Goal: Task Accomplishment & Management: Complete application form

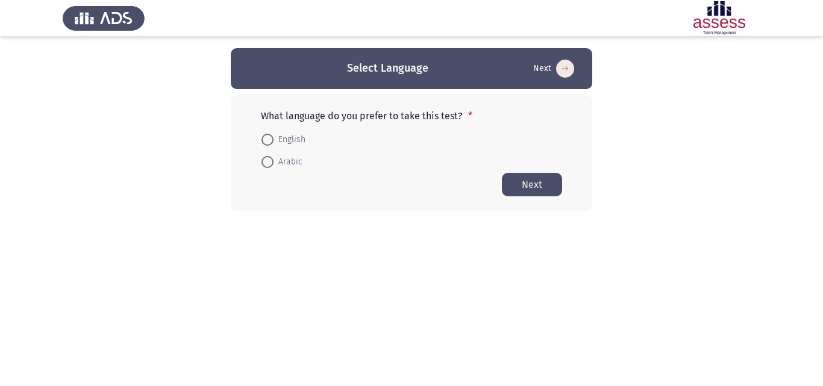
click at [265, 139] on span at bounding box center [268, 140] width 12 height 12
click at [265, 139] on input "English" at bounding box center [268, 140] width 12 height 12
radio input "true"
click at [531, 184] on button "Next" at bounding box center [532, 183] width 60 height 23
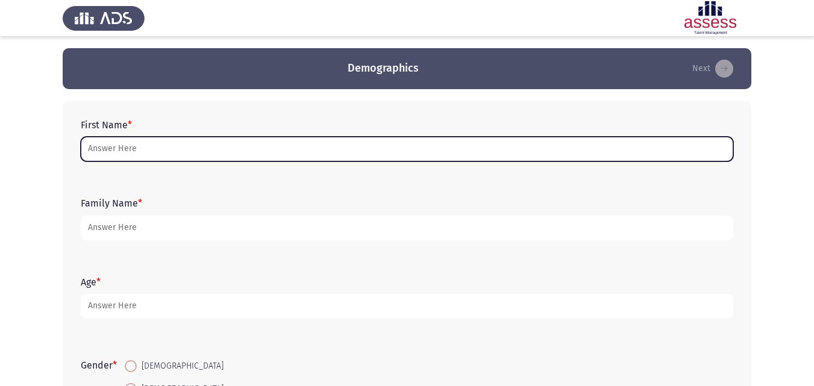
click at [118, 148] on input "First Name *" at bounding box center [407, 149] width 653 height 25
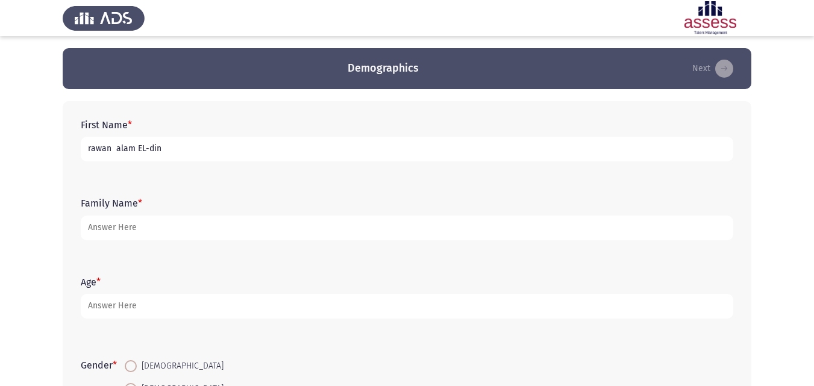
click at [91, 152] on input "rawan alam EL-din" at bounding box center [407, 149] width 653 height 25
type input "Rawan alam EL-din"
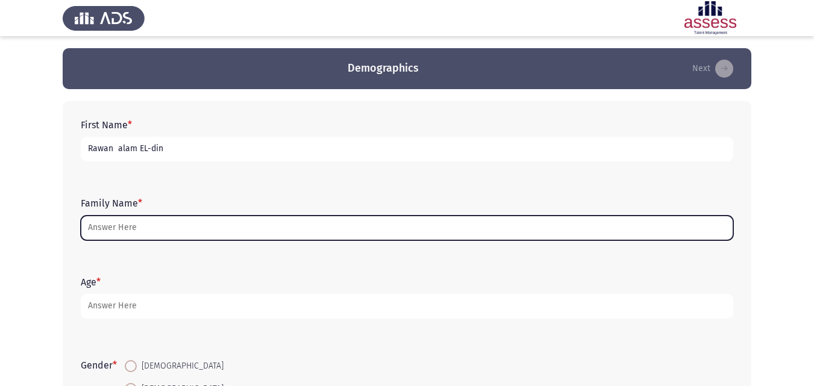
click at [132, 228] on input "Family Name *" at bounding box center [407, 228] width 653 height 25
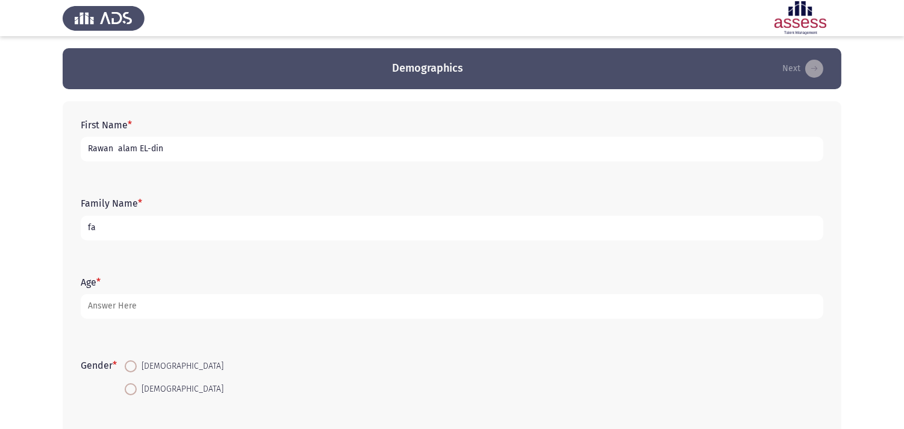
type input "f"
click at [171, 151] on input "Rawan alam EL-din" at bounding box center [452, 149] width 743 height 25
type input "[PERSON_NAME]"
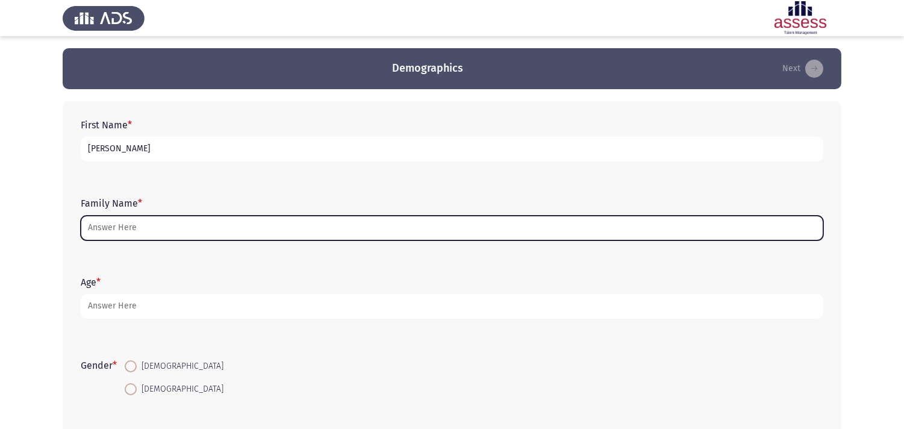
click at [191, 221] on input "Family Name *" at bounding box center [452, 228] width 743 height 25
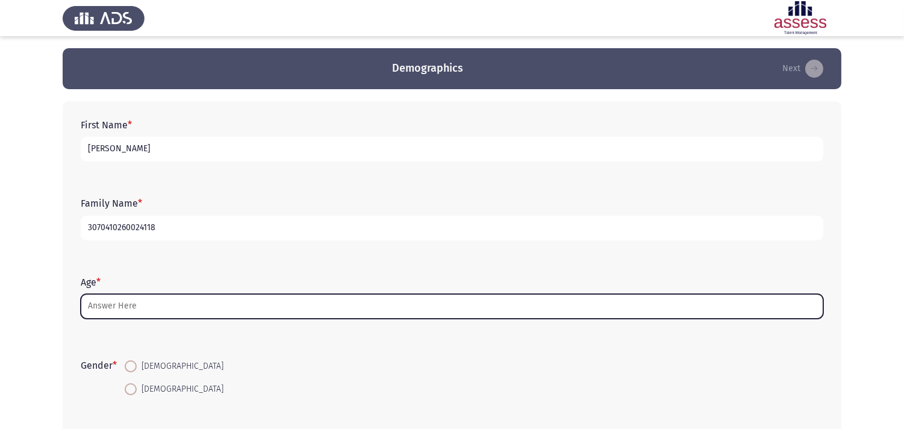
click at [89, 304] on input "Age *" at bounding box center [452, 306] width 743 height 25
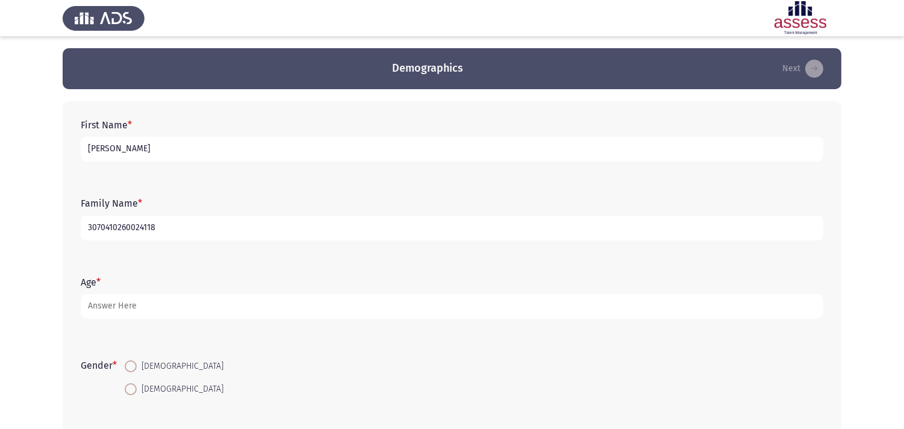
click at [154, 225] on input "3070410260024118" at bounding box center [452, 228] width 743 height 25
type input "30704102600241"
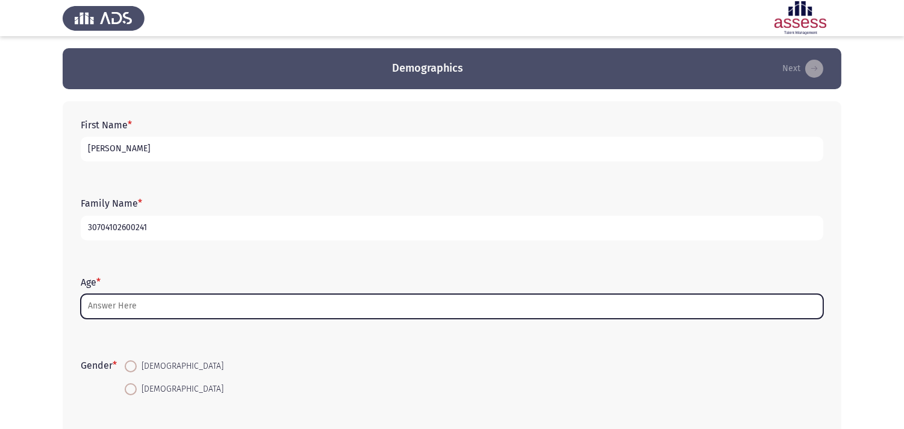
click at [99, 307] on input "Age *" at bounding box center [452, 306] width 743 height 25
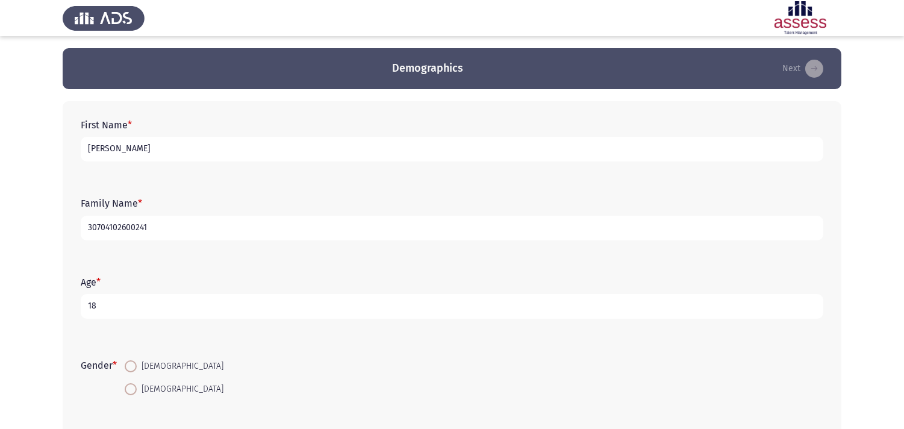
type input "18"
click at [153, 386] on span "[DEMOGRAPHIC_DATA]" at bounding box center [180, 389] width 87 height 14
click at [137, 386] on input "[DEMOGRAPHIC_DATA]" at bounding box center [131, 389] width 12 height 12
radio input "true"
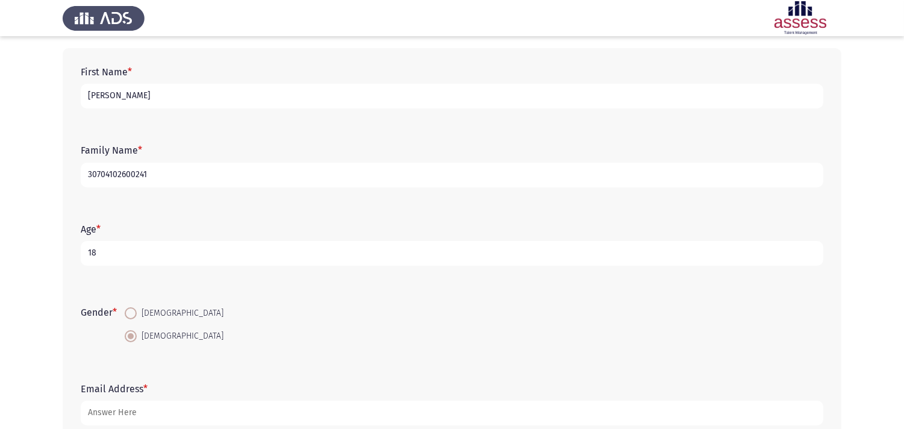
scroll to position [127, 0]
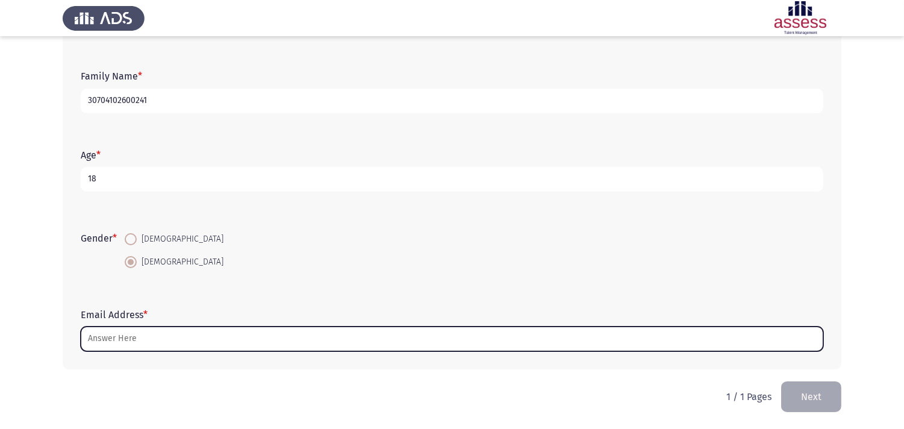
click at [87, 339] on input "Email Address *" at bounding box center [452, 339] width 743 height 25
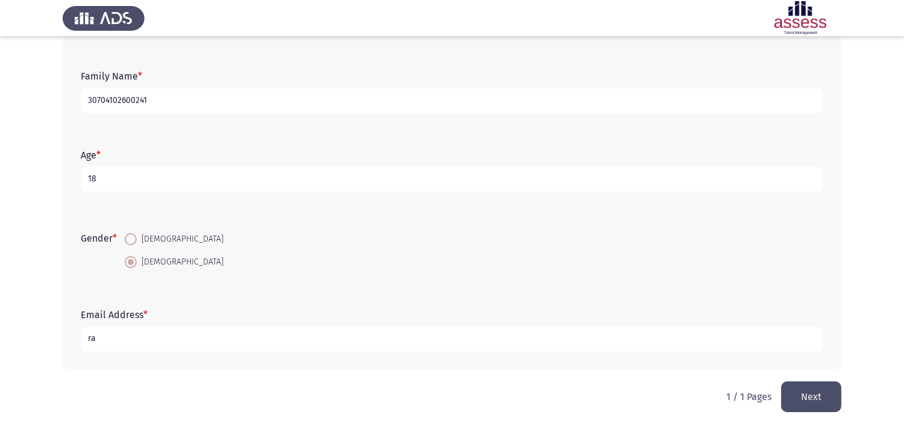
type input "r"
type input "[EMAIL_ADDRESS][DOMAIN_NAME]"
click at [812, 386] on button "Next" at bounding box center [812, 396] width 60 height 31
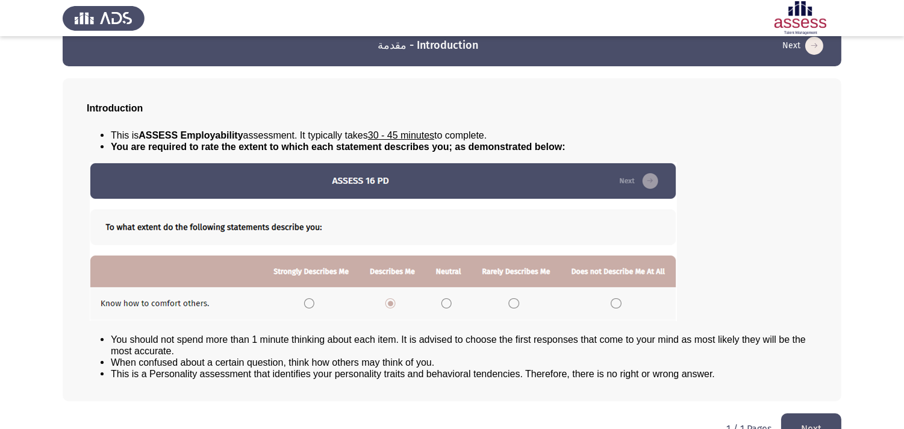
scroll to position [49, 0]
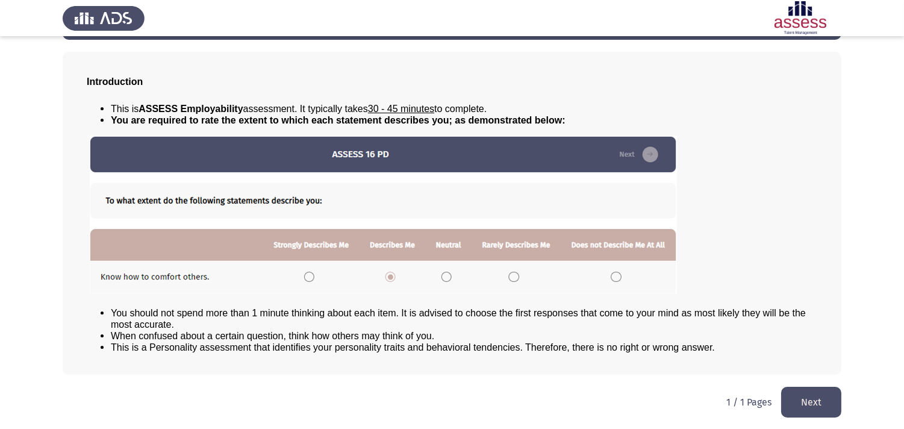
click at [447, 275] on img at bounding box center [383, 215] width 587 height 159
click at [389, 278] on img at bounding box center [383, 215] width 587 height 159
click at [814, 386] on button "Next" at bounding box center [812, 402] width 60 height 31
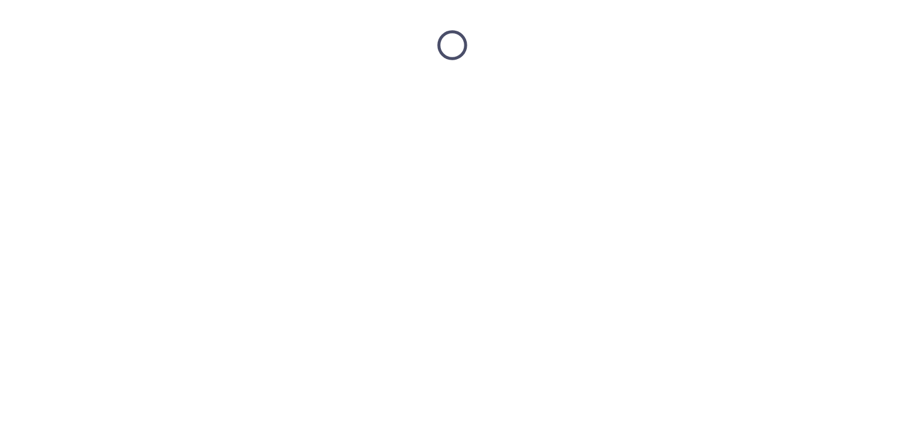
scroll to position [0, 0]
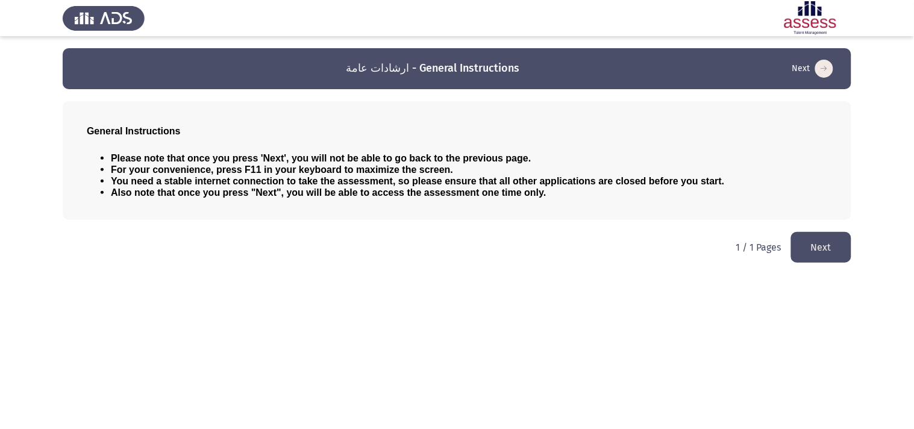
click at [807, 248] on button "Next" at bounding box center [821, 247] width 60 height 31
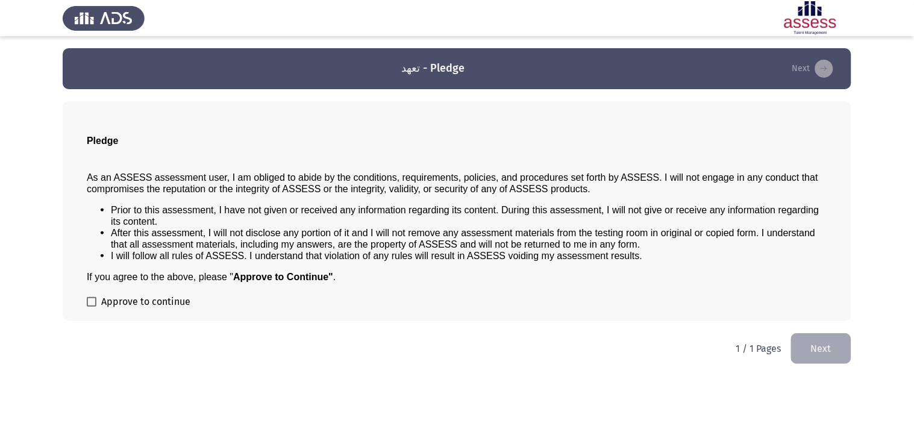
click at [94, 299] on span at bounding box center [92, 302] width 10 height 10
click at [92, 307] on input "Approve to continue" at bounding box center [91, 307] width 1 height 1
checkbox input "true"
click at [822, 338] on button "Next" at bounding box center [821, 348] width 60 height 31
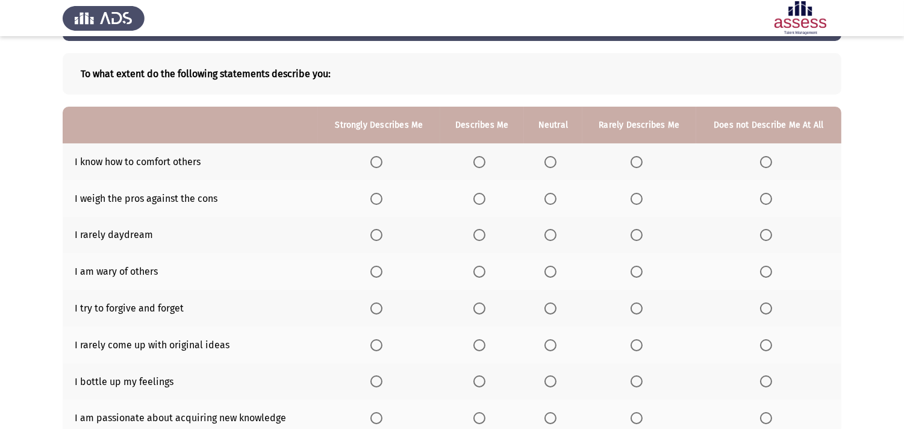
scroll to position [45, 0]
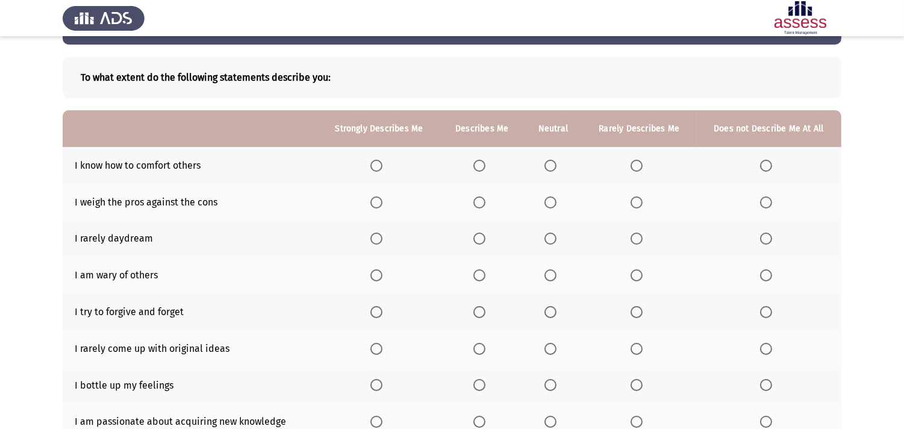
click at [550, 166] on span "Select an option" at bounding box center [551, 166] width 12 height 12
click at [550, 166] on input "Select an option" at bounding box center [551, 166] width 12 height 12
click at [374, 200] on span "Select an option" at bounding box center [377, 202] width 12 height 12
click at [374, 200] on input "Select an option" at bounding box center [377, 202] width 12 height 12
click at [639, 236] on span "Select an option" at bounding box center [637, 239] width 12 height 12
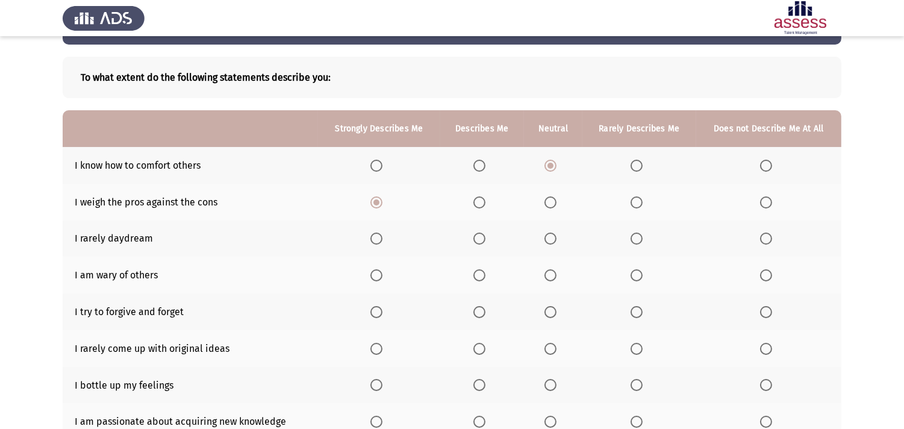
click at [639, 236] on input "Select an option" at bounding box center [637, 239] width 12 height 12
click at [551, 270] on span "Select an option" at bounding box center [551, 275] width 12 height 12
click at [551, 270] on input "Select an option" at bounding box center [551, 275] width 12 height 12
click at [378, 310] on span "Select an option" at bounding box center [377, 312] width 12 height 12
click at [378, 310] on input "Select an option" at bounding box center [377, 312] width 12 height 12
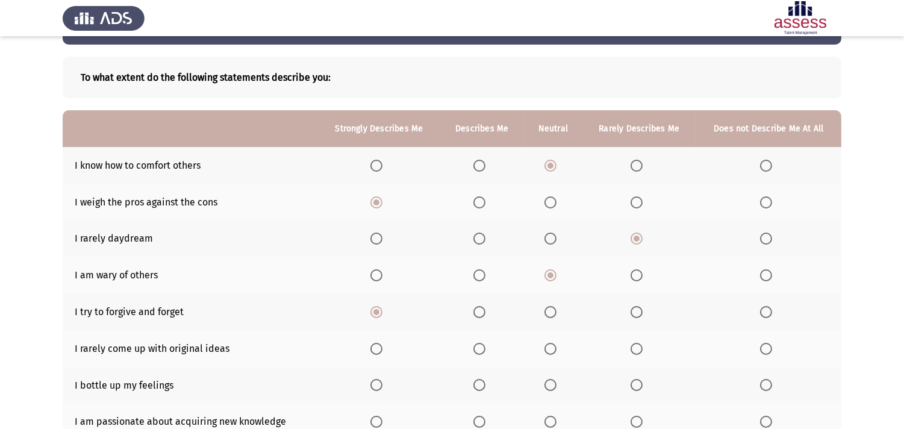
click at [768, 344] on span "Select an option" at bounding box center [766, 349] width 12 height 12
click at [768, 344] on input "Select an option" at bounding box center [766, 349] width 12 height 12
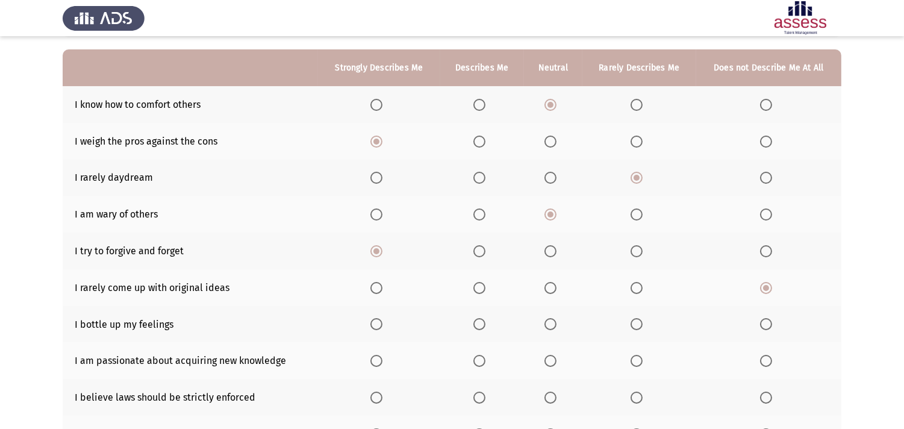
scroll to position [209, 0]
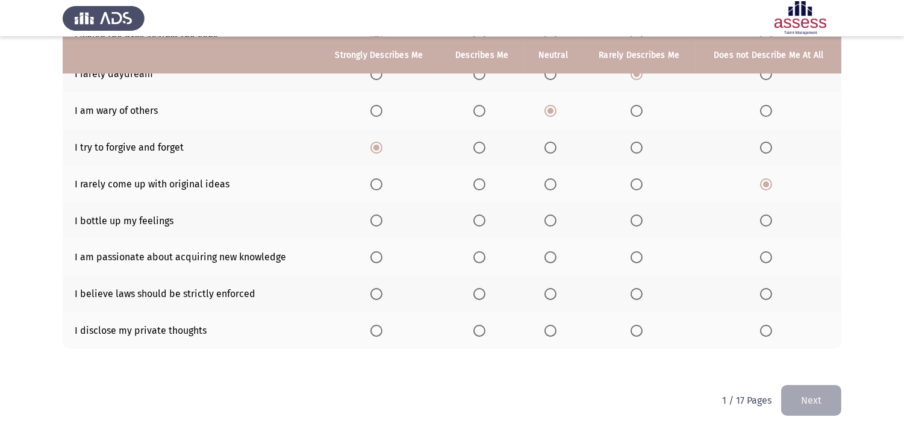
click at [636, 216] on span "Select an option" at bounding box center [637, 221] width 12 height 12
click at [636, 216] on input "Select an option" at bounding box center [637, 221] width 12 height 12
click at [479, 255] on span "Select an option" at bounding box center [480, 257] width 12 height 12
click at [479, 255] on input "Select an option" at bounding box center [480, 257] width 12 height 12
click at [768, 291] on span "Select an option" at bounding box center [766, 294] width 12 height 12
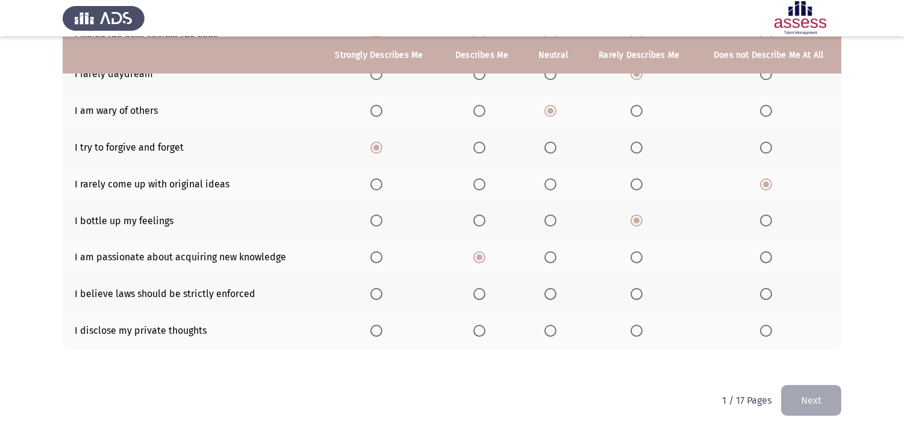
click at [768, 291] on input "Select an option" at bounding box center [766, 294] width 12 height 12
click at [551, 327] on span "Select an option" at bounding box center [551, 331] width 12 height 12
click at [551, 327] on input "Select an option" at bounding box center [551, 331] width 12 height 12
click at [822, 386] on button "Next" at bounding box center [812, 400] width 60 height 31
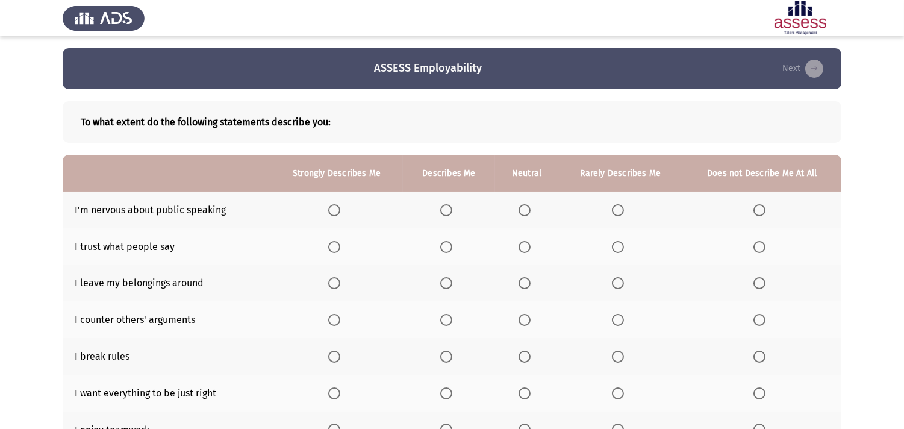
click at [446, 210] on span "Select an option" at bounding box center [446, 210] width 0 height 0
click at [447, 208] on input "Select an option" at bounding box center [446, 210] width 12 height 12
click at [334, 243] on span "Select an option" at bounding box center [334, 247] width 12 height 12
click at [334, 243] on input "Select an option" at bounding box center [334, 247] width 12 height 12
click at [755, 282] on span "Select an option" at bounding box center [760, 283] width 12 height 12
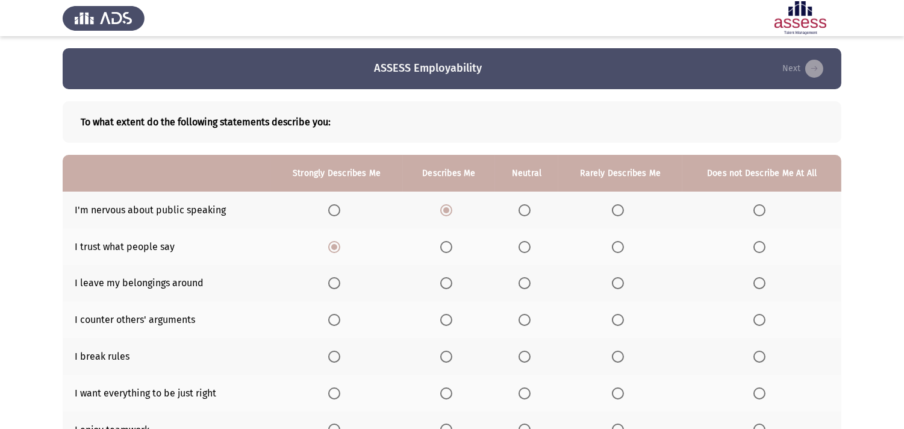
click at [755, 282] on input "Select an option" at bounding box center [760, 283] width 12 height 12
click at [524, 320] on span "Select an option" at bounding box center [525, 320] width 12 height 12
click at [524, 320] on input "Select an option" at bounding box center [525, 320] width 12 height 12
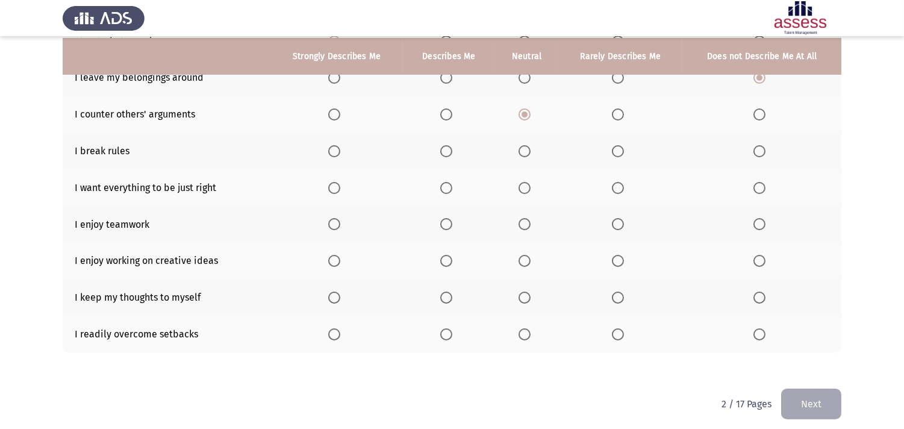
scroll to position [209, 0]
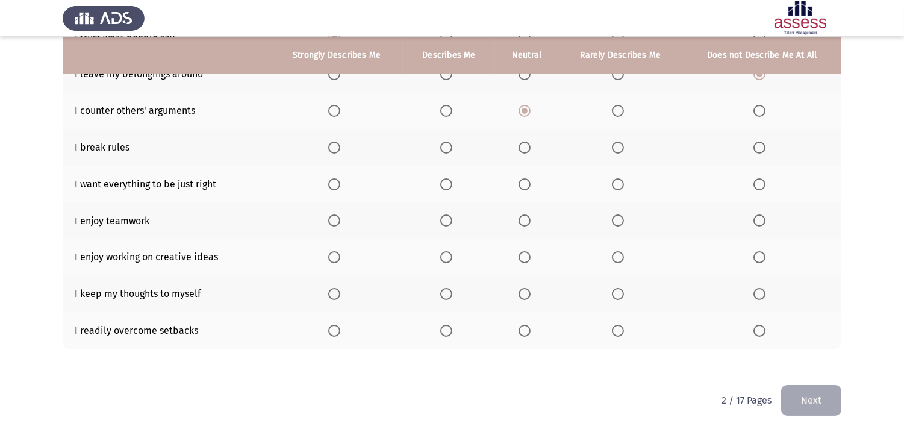
click at [446, 148] on span "Select an option" at bounding box center [446, 148] width 0 height 0
click at [448, 145] on input "Select an option" at bounding box center [446, 148] width 12 height 12
click at [333, 183] on span "Select an option" at bounding box center [334, 184] width 12 height 12
click at [333, 183] on input "Select an option" at bounding box center [334, 184] width 12 height 12
click at [619, 219] on span "Select an option" at bounding box center [618, 221] width 12 height 12
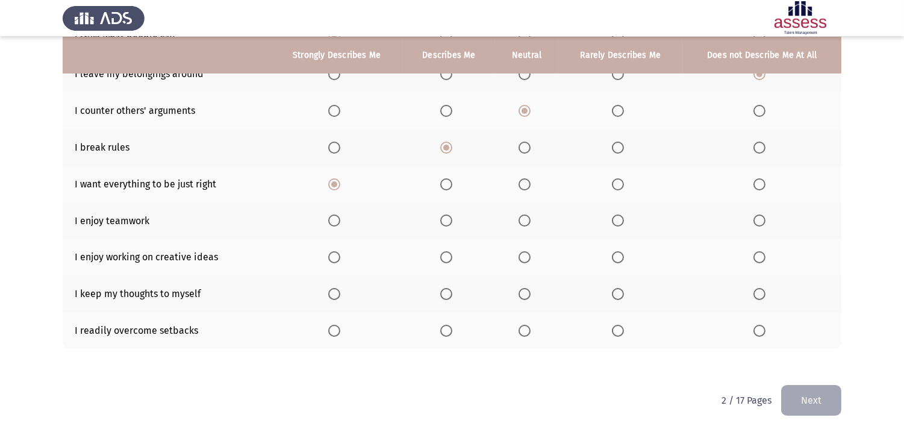
click at [619, 219] on input "Select an option" at bounding box center [618, 221] width 12 height 12
click at [760, 257] on span "Select an option" at bounding box center [760, 257] width 0 height 0
click at [759, 254] on input "Select an option" at bounding box center [760, 257] width 12 height 12
click at [446, 290] on span "Select an option" at bounding box center [446, 294] width 12 height 12
click at [446, 290] on input "Select an option" at bounding box center [446, 294] width 12 height 12
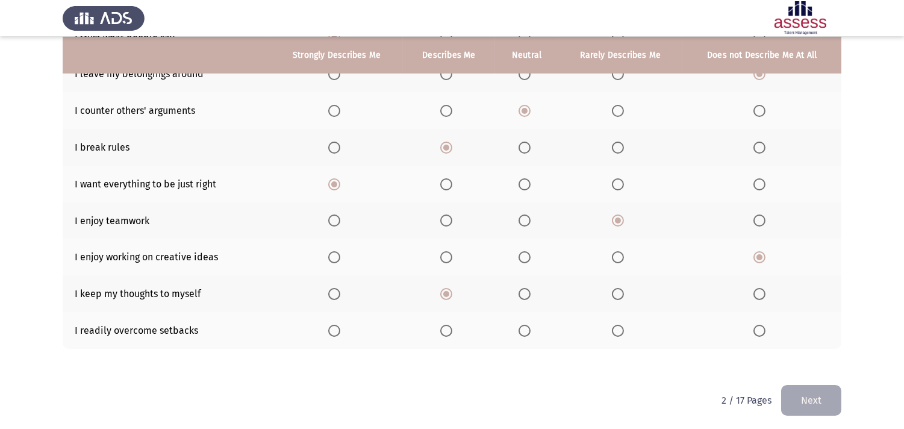
click at [526, 325] on span "Select an option" at bounding box center [525, 331] width 12 height 12
click at [526, 325] on input "Select an option" at bounding box center [525, 331] width 12 height 12
click at [822, 386] on button "Next" at bounding box center [812, 400] width 60 height 31
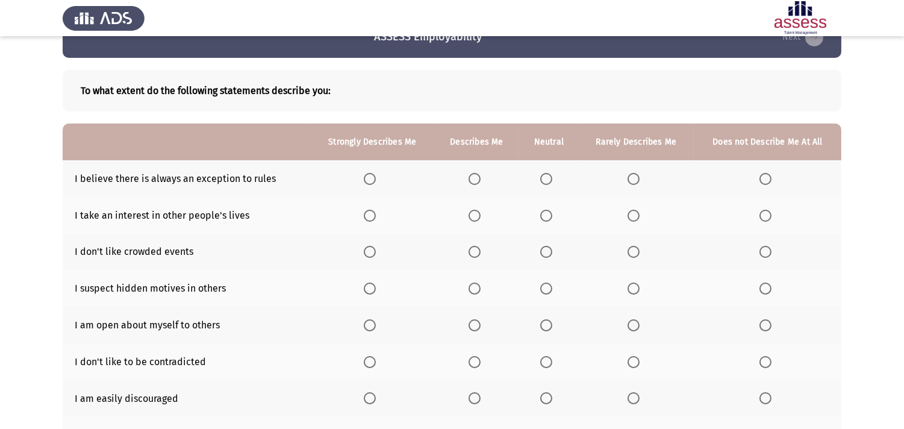
scroll to position [22, 0]
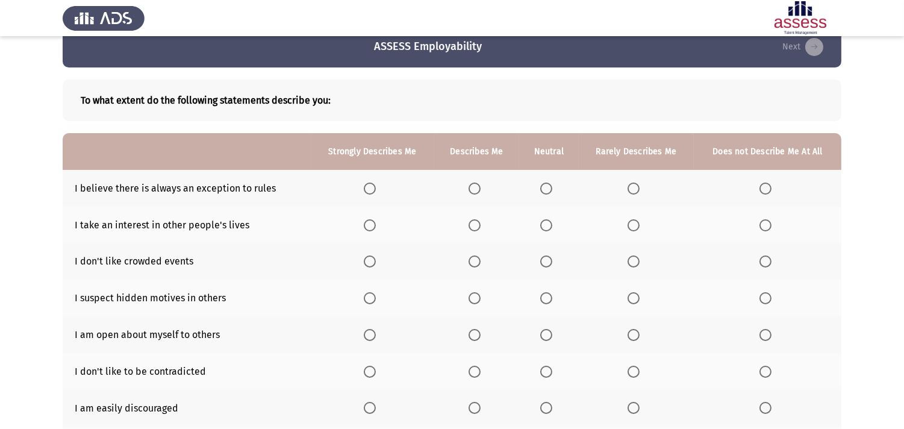
click at [631, 187] on span "Select an option" at bounding box center [634, 189] width 12 height 12
click at [631, 187] on input "Select an option" at bounding box center [634, 189] width 12 height 12
click at [544, 220] on span "Select an option" at bounding box center [546, 225] width 12 height 12
click at [544, 220] on input "Select an option" at bounding box center [546, 225] width 12 height 12
click at [476, 296] on span "Select an option" at bounding box center [475, 298] width 12 height 12
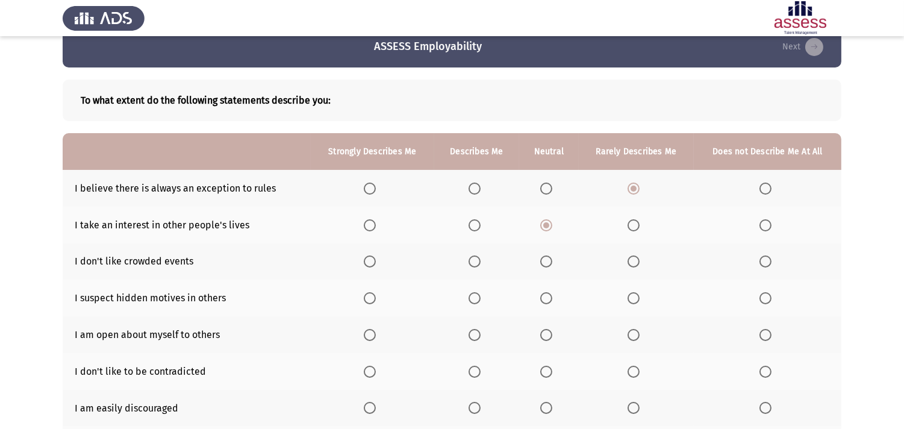
click at [476, 296] on input "Select an option" at bounding box center [475, 298] width 12 height 12
click at [766, 257] on span "Select an option" at bounding box center [766, 261] width 12 height 12
click at [766, 257] on input "Select an option" at bounding box center [766, 261] width 12 height 12
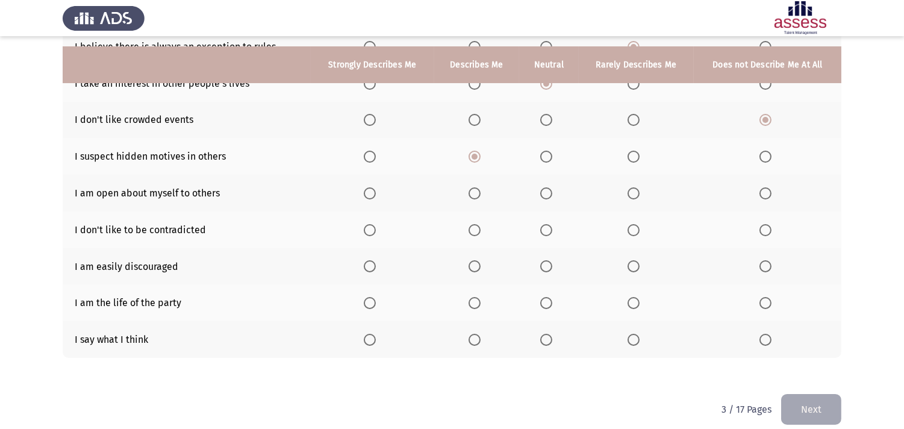
scroll to position [173, 0]
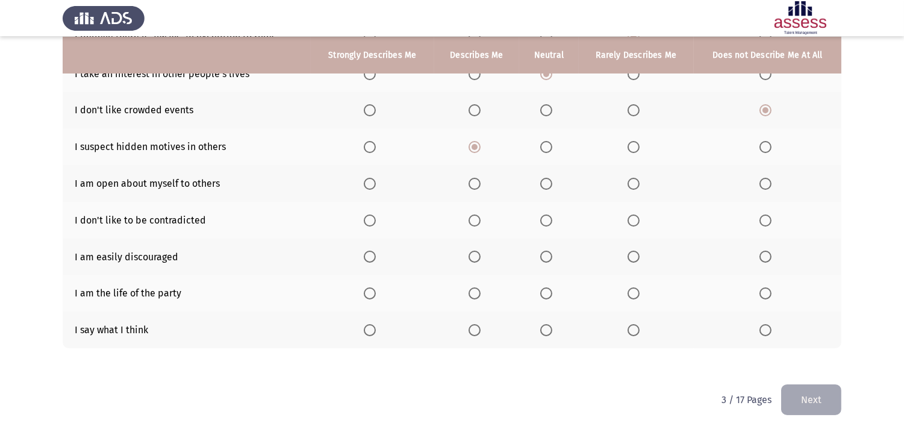
click at [368, 181] on span "Select an option" at bounding box center [370, 184] width 12 height 12
click at [368, 181] on input "Select an option" at bounding box center [370, 184] width 12 height 12
click at [547, 221] on span "Select an option" at bounding box center [547, 221] width 0 height 0
click at [546, 218] on input "Select an option" at bounding box center [546, 221] width 12 height 12
click at [636, 252] on span "Select an option" at bounding box center [634, 257] width 12 height 12
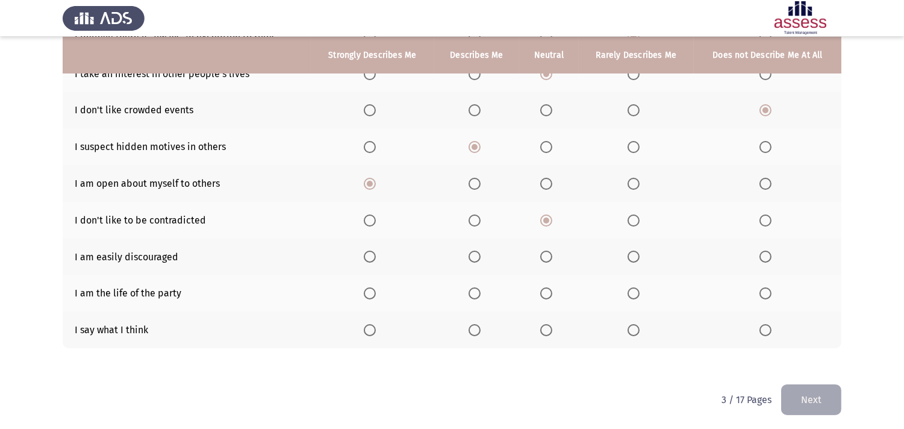
click at [636, 252] on input "Select an option" at bounding box center [634, 257] width 12 height 12
click at [471, 287] on span "Select an option" at bounding box center [475, 293] width 12 height 12
click at [471, 287] on input "Select an option" at bounding box center [475, 293] width 12 height 12
click at [762, 324] on span "Select an option" at bounding box center [766, 330] width 12 height 12
click at [762, 324] on input "Select an option" at bounding box center [766, 330] width 12 height 12
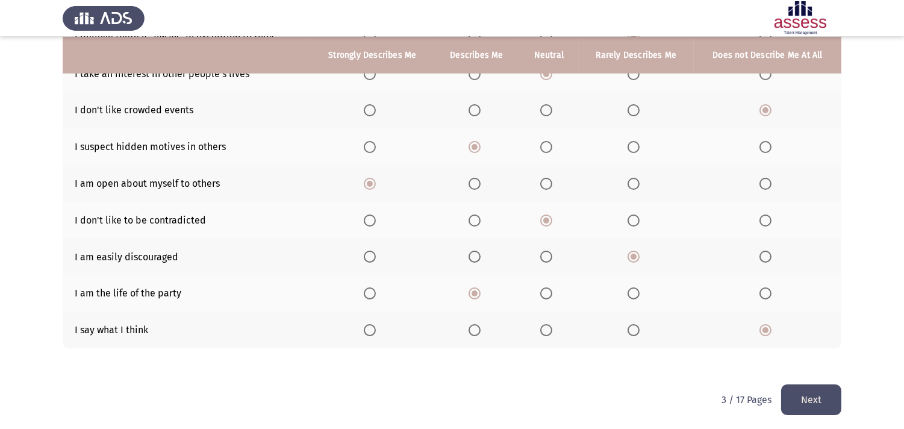
click at [822, 386] on button "Next" at bounding box center [812, 399] width 60 height 31
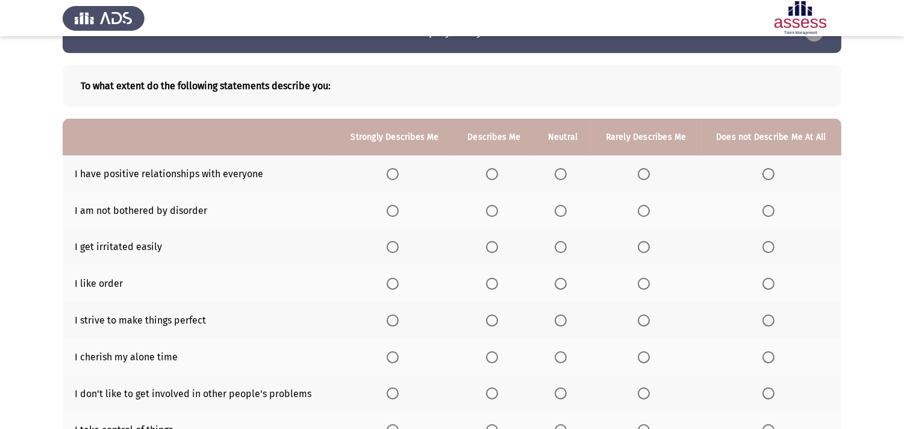
scroll to position [22, 0]
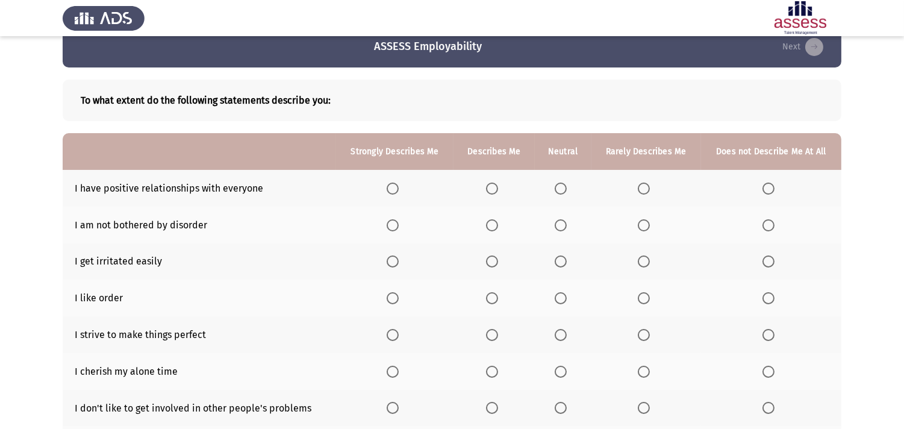
click at [390, 185] on span "Select an option" at bounding box center [393, 189] width 12 height 12
click at [390, 185] on input "Select an option" at bounding box center [393, 189] width 12 height 12
click at [492, 219] on span "Select an option" at bounding box center [492, 225] width 12 height 12
click at [492, 219] on input "Select an option" at bounding box center [492, 225] width 12 height 12
click at [563, 255] on span "Select an option" at bounding box center [561, 261] width 12 height 12
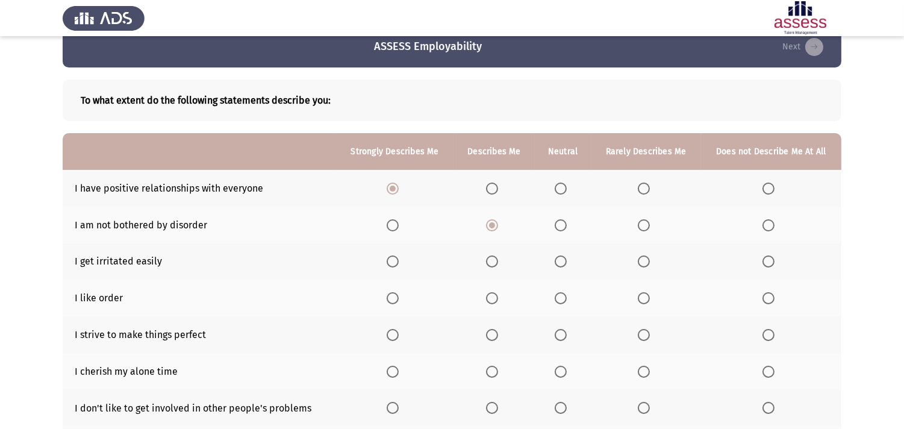
click at [563, 255] on input "Select an option" at bounding box center [561, 261] width 12 height 12
click at [644, 298] on span "Select an option" at bounding box center [644, 298] width 0 height 0
click at [644, 296] on input "Select an option" at bounding box center [644, 298] width 12 height 12
click at [768, 333] on span "Select an option" at bounding box center [769, 335] width 12 height 12
click at [768, 333] on input "Select an option" at bounding box center [769, 335] width 12 height 12
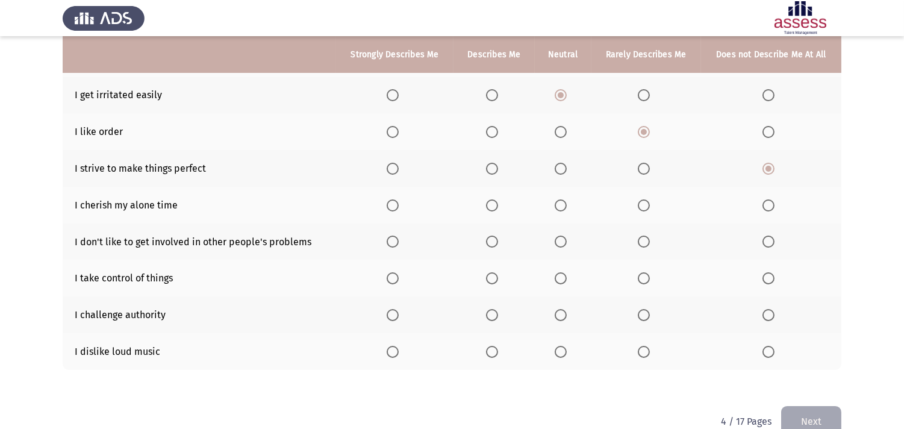
scroll to position [209, 0]
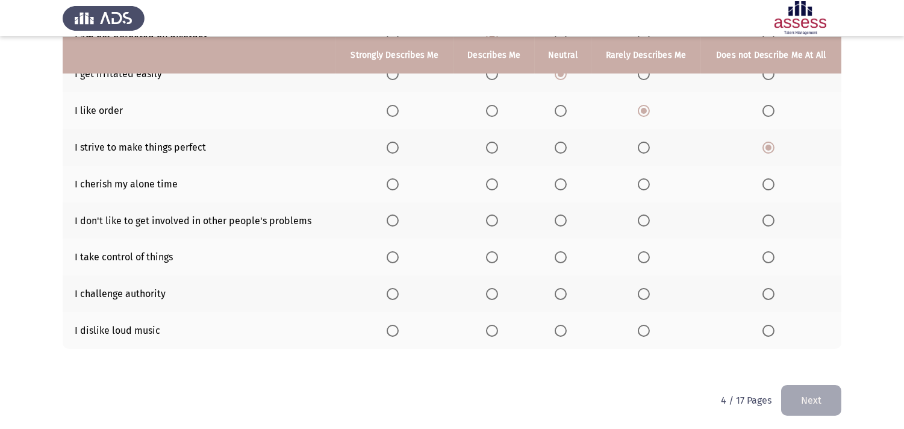
click at [765, 181] on span "Select an option" at bounding box center [769, 184] width 12 height 12
click at [765, 181] on input "Select an option" at bounding box center [769, 184] width 12 height 12
click at [640, 215] on span "Select an option" at bounding box center [644, 221] width 12 height 12
click at [640, 215] on input "Select an option" at bounding box center [644, 221] width 12 height 12
click at [562, 255] on span "Select an option" at bounding box center [561, 257] width 12 height 12
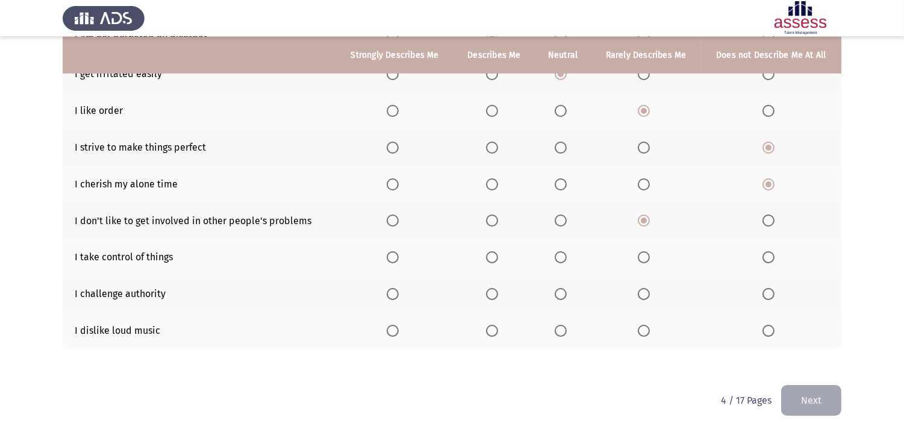
click at [562, 255] on input "Select an option" at bounding box center [561, 257] width 12 height 12
click at [491, 288] on span "Select an option" at bounding box center [492, 294] width 12 height 12
click at [491, 288] on input "Select an option" at bounding box center [492, 294] width 12 height 12
click at [390, 324] on mat-radio-button "Select an option" at bounding box center [395, 330] width 17 height 13
click at [390, 325] on span "Select an option" at bounding box center [393, 331] width 12 height 12
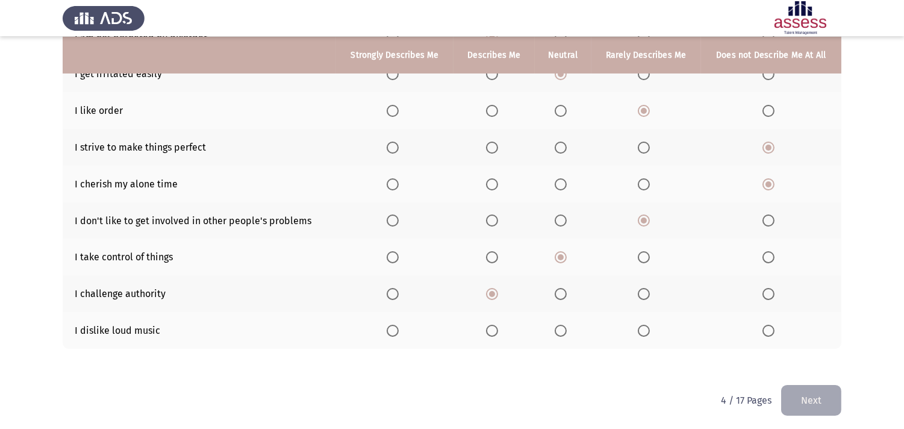
click at [390, 325] on input "Select an option" at bounding box center [393, 331] width 12 height 12
click at [818, 385] on button "Next" at bounding box center [812, 400] width 60 height 31
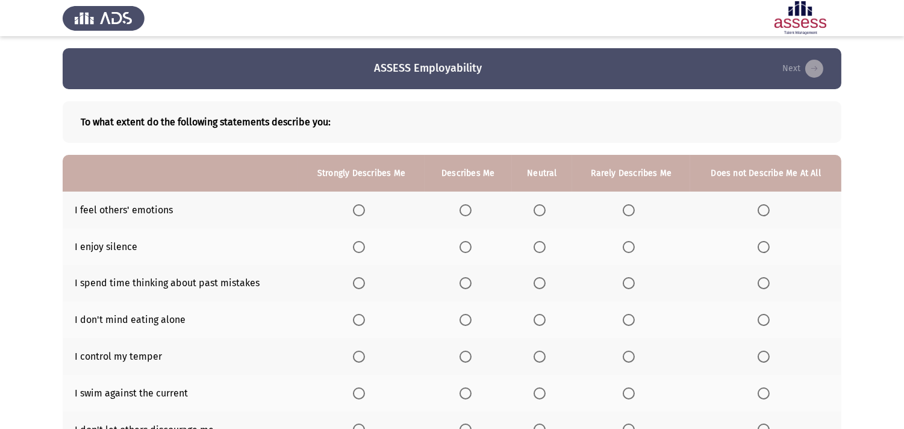
click at [628, 210] on span "Select an option" at bounding box center [629, 210] width 12 height 12
click at [628, 210] on input "Select an option" at bounding box center [629, 210] width 12 height 12
click at [539, 248] on span "Select an option" at bounding box center [540, 247] width 12 height 12
click at [539, 248] on input "Select an option" at bounding box center [540, 247] width 12 height 12
click at [631, 283] on span "Select an option" at bounding box center [629, 283] width 12 height 12
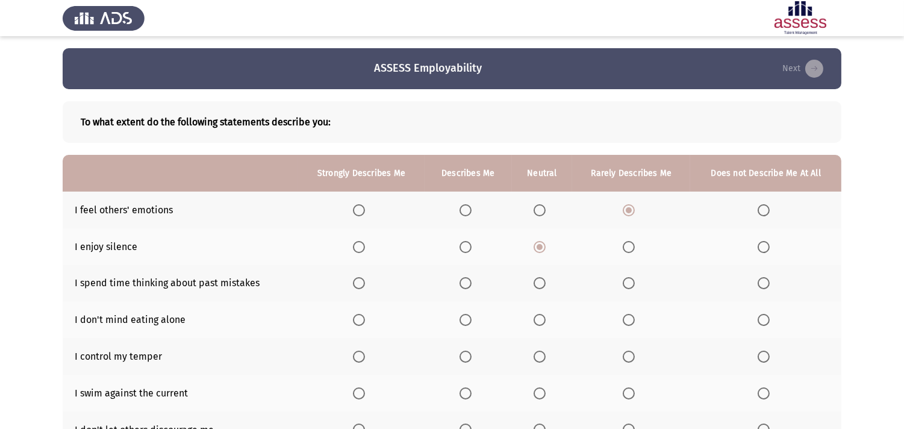
click at [631, 283] on input "Select an option" at bounding box center [629, 283] width 12 height 12
click at [467, 315] on span "Select an option" at bounding box center [466, 320] width 12 height 12
click at [467, 315] on input "Select an option" at bounding box center [466, 320] width 12 height 12
click at [766, 353] on span "Select an option" at bounding box center [764, 357] width 12 height 12
click at [766, 353] on input "Select an option" at bounding box center [764, 357] width 12 height 12
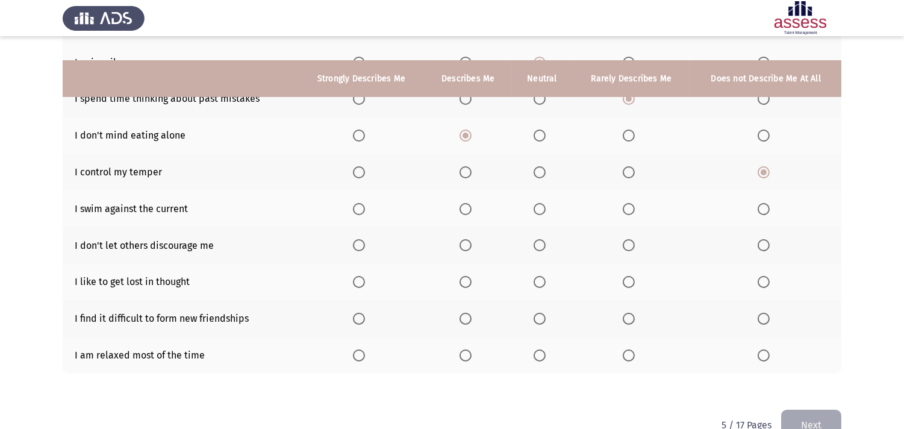
scroll to position [209, 0]
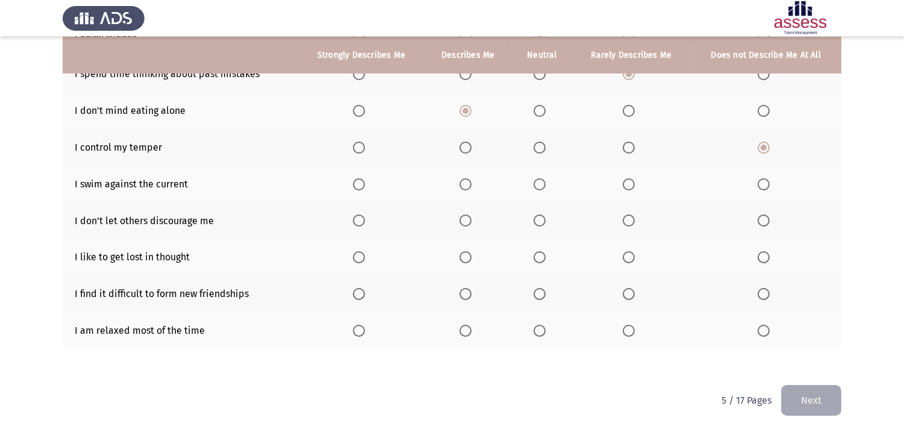
click at [362, 178] on span "Select an option" at bounding box center [359, 184] width 12 height 12
click at [362, 178] on input "Select an option" at bounding box center [359, 184] width 12 height 12
click at [536, 215] on span "Select an option" at bounding box center [540, 221] width 12 height 12
click at [536, 215] on input "Select an option" at bounding box center [540, 221] width 12 height 12
click at [630, 251] on span "Select an option" at bounding box center [629, 257] width 12 height 12
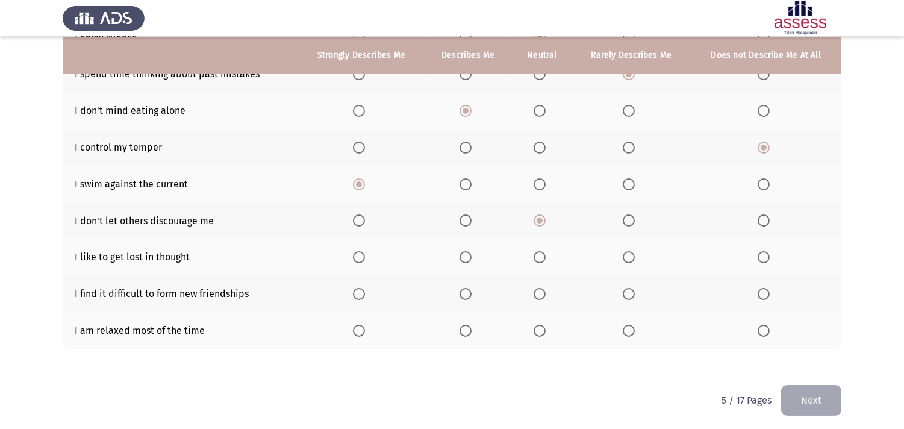
click at [630, 251] on input "Select an option" at bounding box center [629, 257] width 12 height 12
click at [466, 294] on span "Select an option" at bounding box center [466, 294] width 0 height 0
click at [467, 290] on input "Select an option" at bounding box center [466, 294] width 12 height 12
click at [538, 325] on span "Select an option" at bounding box center [540, 331] width 12 height 12
click at [538, 325] on input "Select an option" at bounding box center [540, 331] width 12 height 12
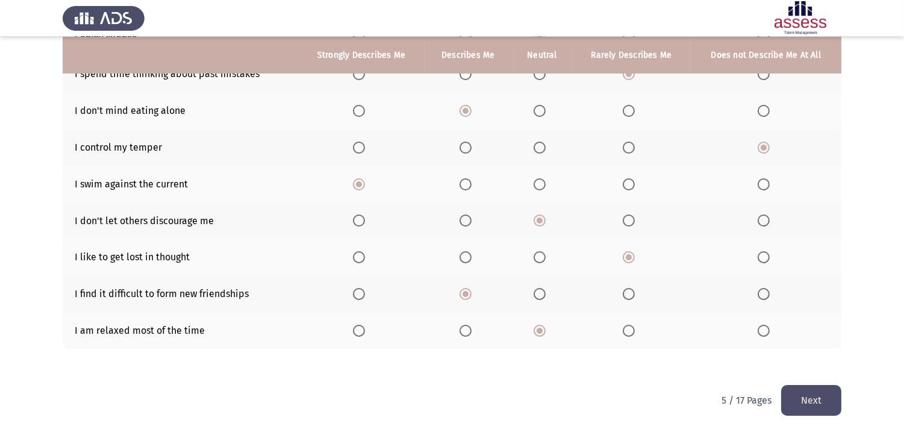
click at [820, 386] on button "Next" at bounding box center [812, 400] width 60 height 31
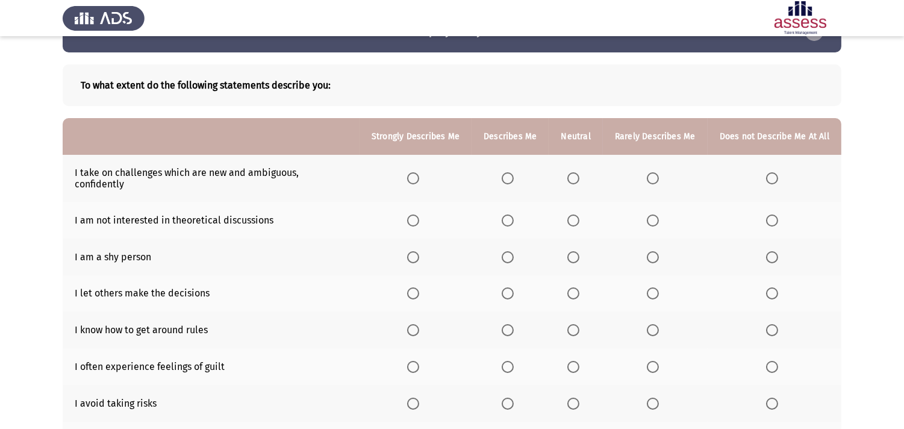
scroll to position [0, 0]
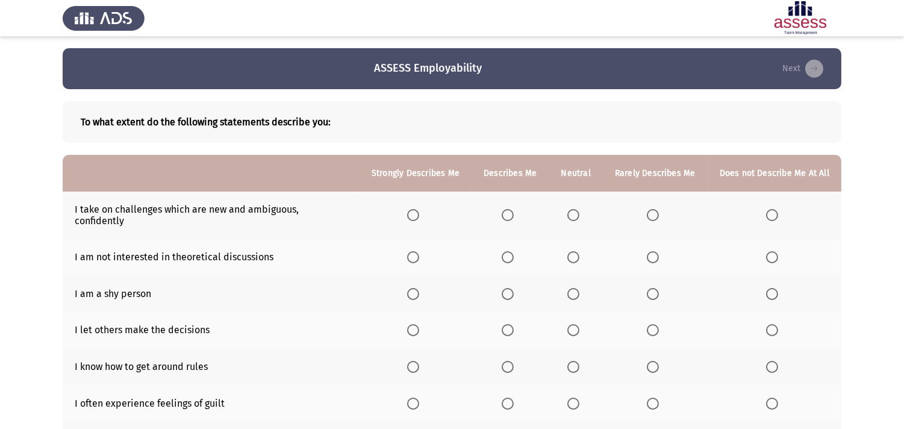
click at [510, 209] on span "Select an option" at bounding box center [508, 215] width 12 height 12
click at [510, 209] on input "Select an option" at bounding box center [508, 215] width 12 height 12
click at [574, 251] on span "Select an option" at bounding box center [574, 257] width 12 height 12
click at [574, 251] on input "Select an option" at bounding box center [574, 257] width 12 height 12
click at [577, 288] on span "Select an option" at bounding box center [574, 294] width 12 height 12
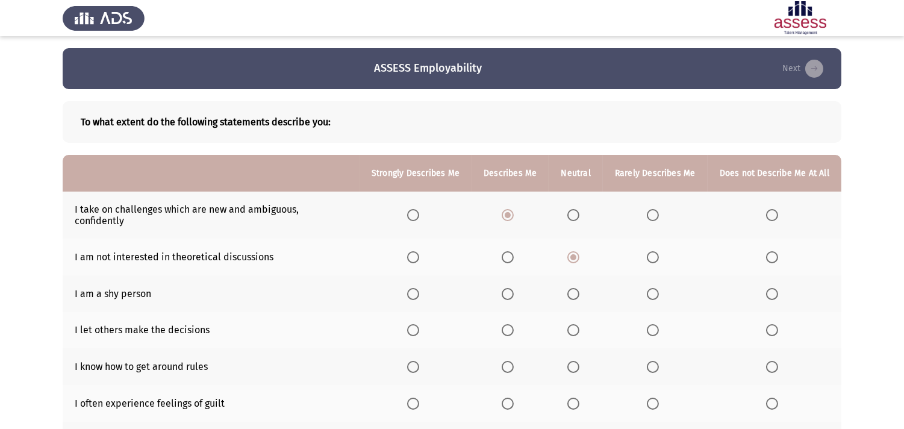
click at [577, 288] on input "Select an option" at bounding box center [574, 294] width 12 height 12
click at [654, 324] on span "Select an option" at bounding box center [653, 330] width 12 height 12
click at [654, 324] on input "Select an option" at bounding box center [653, 330] width 12 height 12
click at [413, 361] on span "Select an option" at bounding box center [413, 367] width 12 height 12
click at [413, 361] on input "Select an option" at bounding box center [413, 367] width 12 height 12
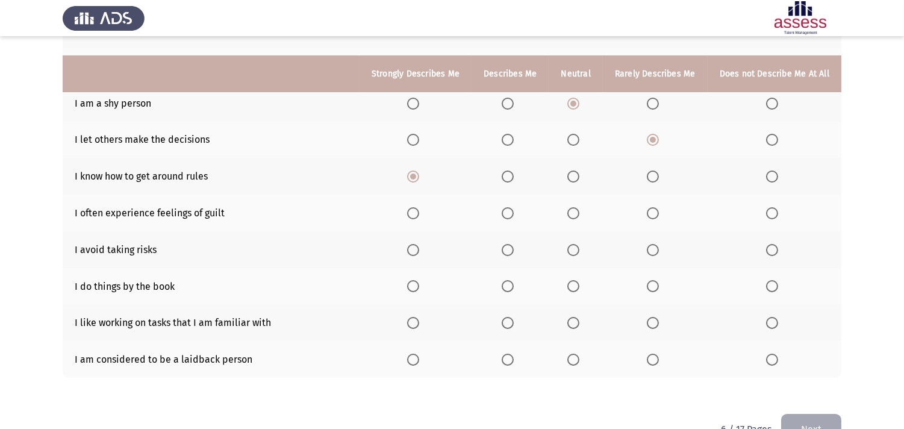
scroll to position [209, 0]
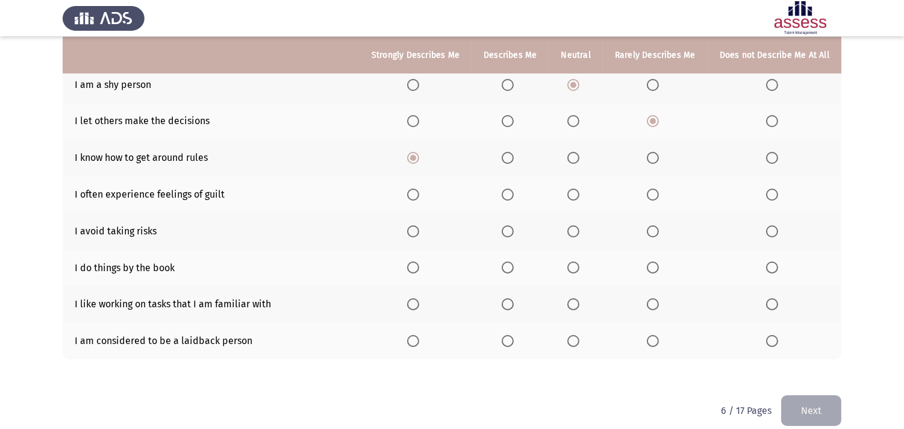
click at [577, 189] on span "Select an option" at bounding box center [574, 195] width 12 height 12
click at [577, 189] on input "Select an option" at bounding box center [574, 195] width 12 height 12
click at [507, 225] on span "Select an option" at bounding box center [508, 231] width 12 height 12
click at [507, 225] on input "Select an option" at bounding box center [508, 231] width 12 height 12
click at [657, 262] on span "Select an option" at bounding box center [653, 268] width 12 height 12
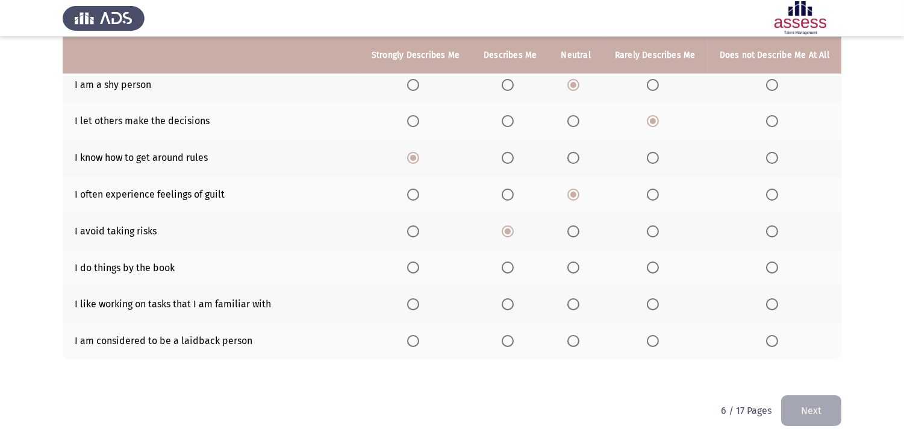
click at [657, 262] on input "Select an option" at bounding box center [653, 268] width 12 height 12
click at [574, 298] on span "Select an option" at bounding box center [574, 304] width 12 height 12
click at [574, 298] on input "Select an option" at bounding box center [574, 304] width 12 height 12
click at [774, 335] on span "Select an option" at bounding box center [772, 341] width 12 height 12
click at [774, 335] on input "Select an option" at bounding box center [772, 341] width 12 height 12
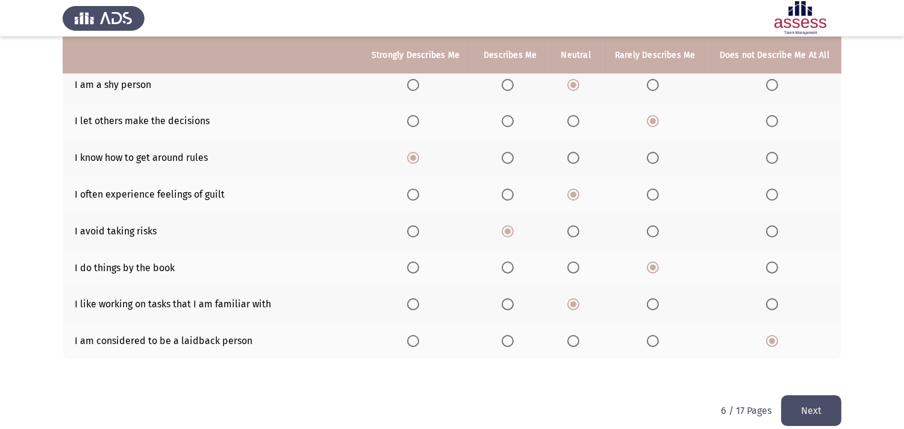
click at [813, 386] on button "Next" at bounding box center [812, 410] width 60 height 31
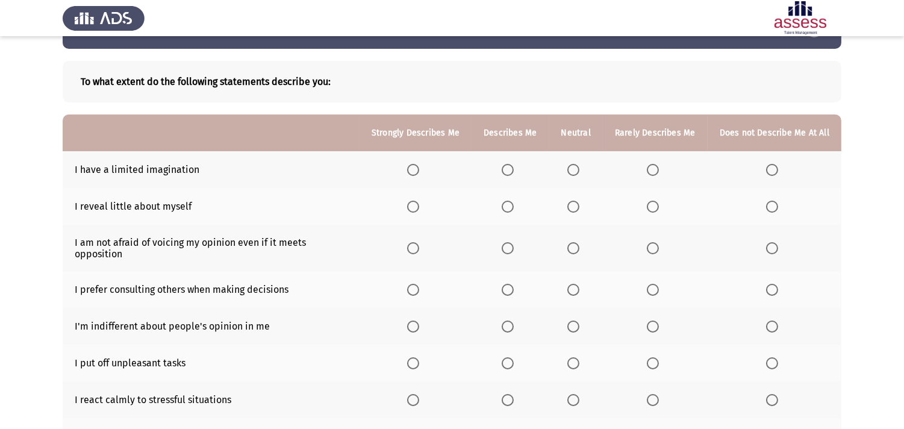
scroll to position [31, 0]
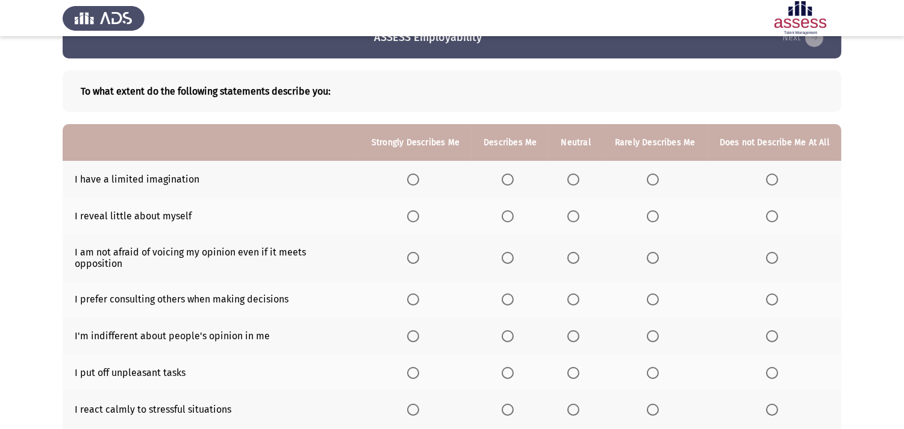
click at [416, 177] on span "Select an option" at bounding box center [413, 180] width 12 height 12
click at [416, 177] on input "Select an option" at bounding box center [413, 180] width 12 height 12
click at [512, 213] on span "Select an option" at bounding box center [508, 216] width 12 height 12
click at [512, 213] on input "Select an option" at bounding box center [508, 216] width 12 height 12
click at [659, 255] on span "Select an option" at bounding box center [653, 258] width 12 height 12
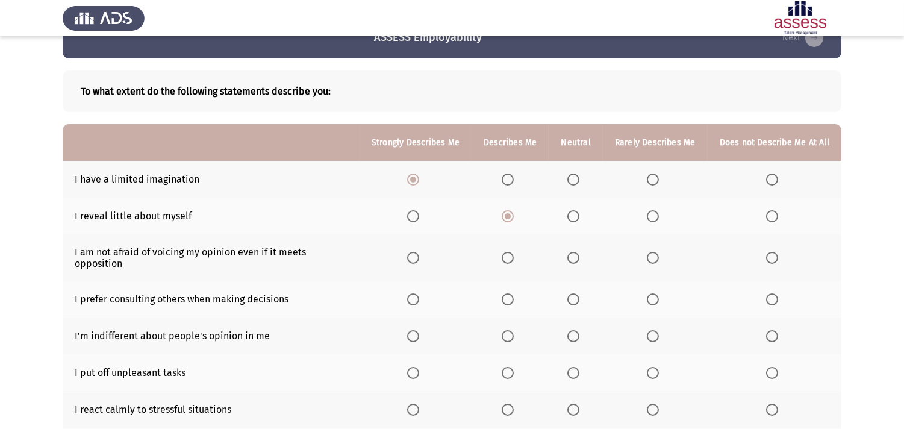
click at [659, 255] on input "Select an option" at bounding box center [653, 258] width 12 height 12
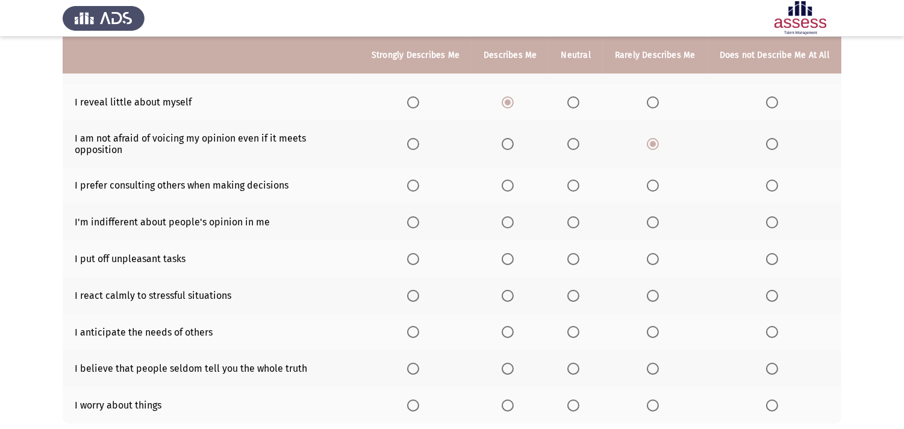
scroll to position [145, 0]
click at [510, 185] on span "Select an option" at bounding box center [508, 185] width 12 height 12
click at [510, 185] on input "Select an option" at bounding box center [508, 185] width 12 height 12
click at [576, 216] on span "Select an option" at bounding box center [574, 222] width 12 height 12
click at [576, 216] on input "Select an option" at bounding box center [574, 222] width 12 height 12
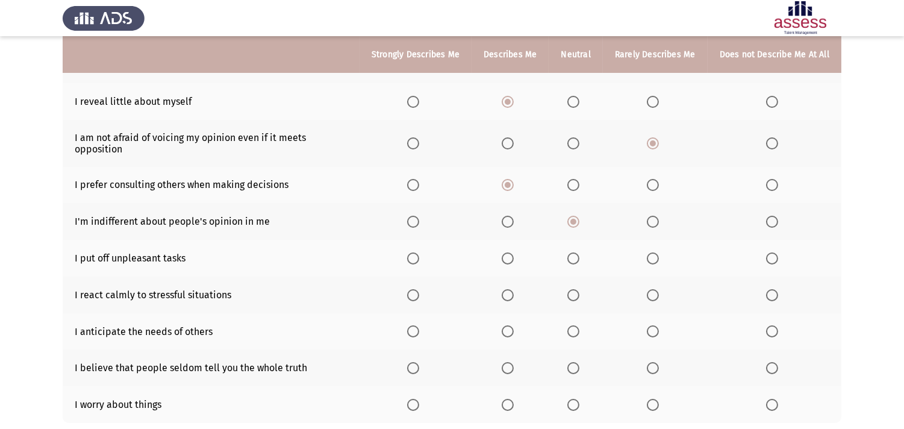
click at [654, 252] on span "Select an option" at bounding box center [653, 258] width 12 height 12
click at [654, 252] on input "Select an option" at bounding box center [653, 258] width 12 height 12
click at [580, 292] on span "Select an option" at bounding box center [574, 295] width 12 height 12
click at [580, 292] on input "Select an option" at bounding box center [574, 295] width 12 height 12
click at [514, 326] on span "Select an option" at bounding box center [508, 331] width 12 height 12
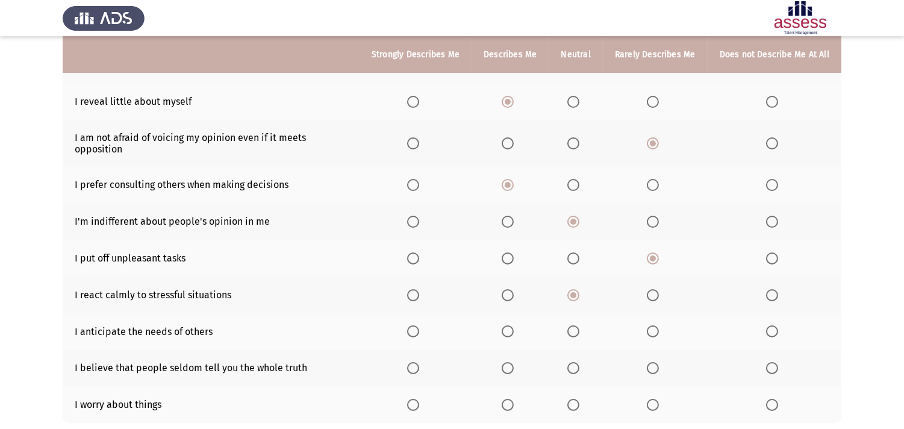
click at [514, 326] on input "Select an option" at bounding box center [508, 331] width 12 height 12
click at [416, 362] on span "Select an option" at bounding box center [413, 368] width 12 height 12
click at [416, 362] on input "Select an option" at bounding box center [413, 368] width 12 height 12
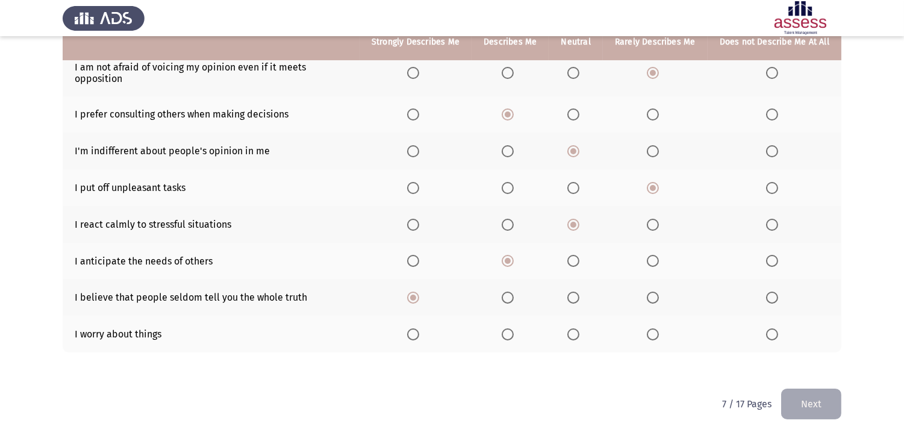
scroll to position [220, 0]
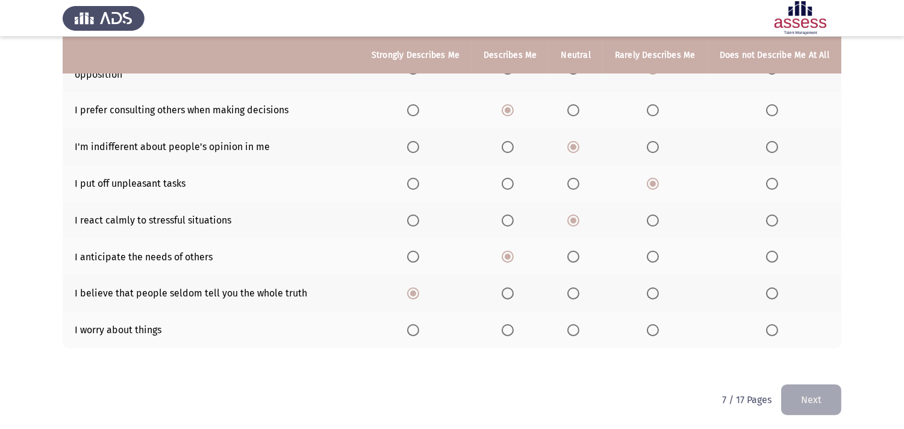
click at [775, 324] on span "Select an option" at bounding box center [772, 330] width 12 height 12
click at [775, 324] on input "Select an option" at bounding box center [772, 330] width 12 height 12
click at [775, 324] on span "Select an option" at bounding box center [772, 330] width 12 height 12
click at [775, 324] on input "Select an option" at bounding box center [772, 330] width 12 height 12
click at [814, 386] on button "Next" at bounding box center [812, 399] width 60 height 31
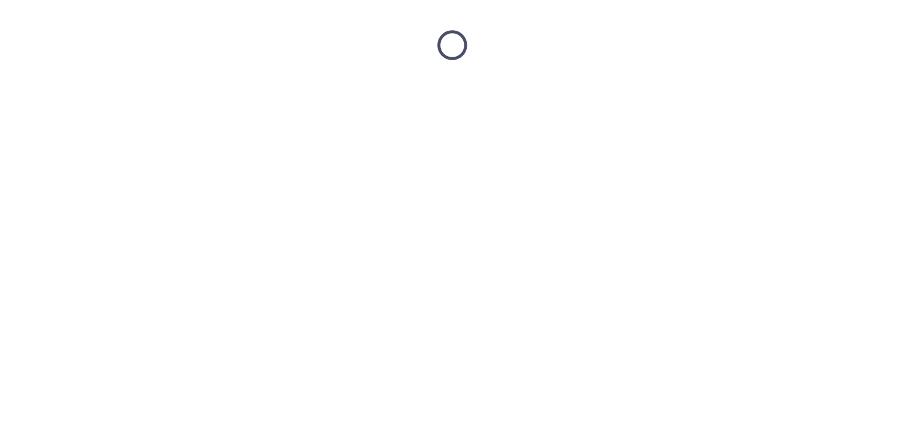
scroll to position [0, 0]
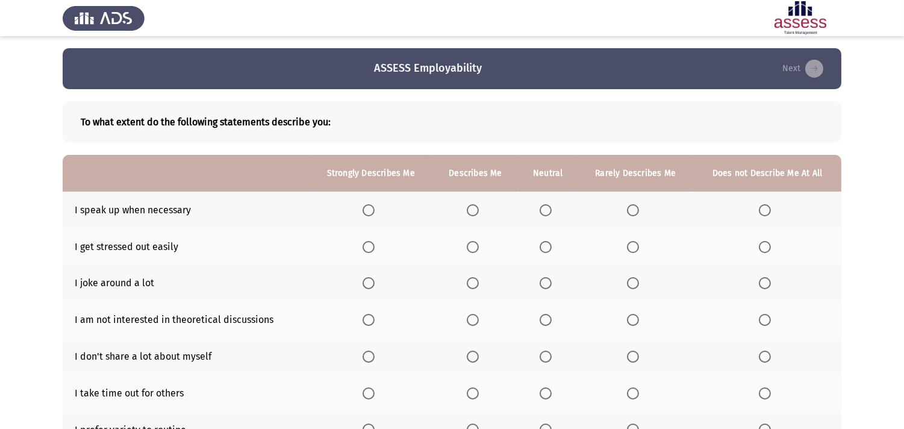
click at [763, 205] on span "Select an option" at bounding box center [765, 210] width 12 height 12
click at [763, 205] on input "Select an option" at bounding box center [765, 210] width 12 height 12
click at [546, 244] on span "Select an option" at bounding box center [546, 247] width 12 height 12
click at [546, 244] on input "Select an option" at bounding box center [546, 247] width 12 height 12
click at [628, 279] on span "Select an option" at bounding box center [633, 283] width 12 height 12
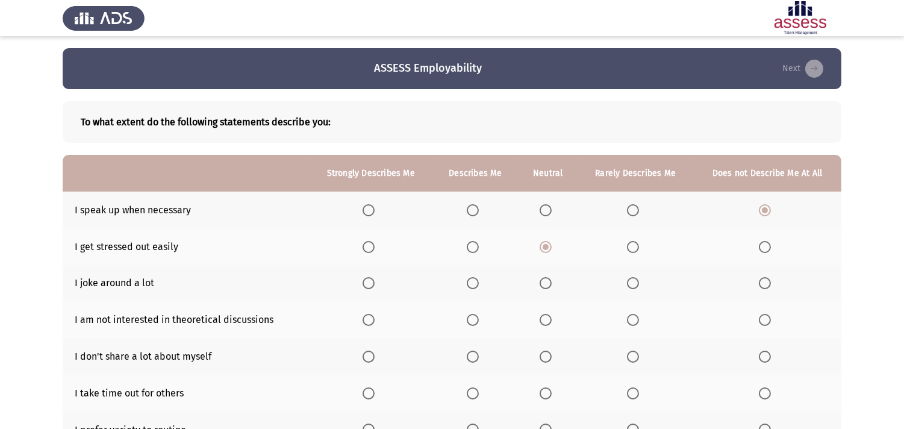
click at [628, 279] on input "Select an option" at bounding box center [633, 283] width 12 height 12
click at [469, 318] on span "Select an option" at bounding box center [473, 320] width 12 height 12
click at [469, 318] on input "Select an option" at bounding box center [473, 320] width 12 height 12
click at [369, 357] on span "Select an option" at bounding box center [369, 357] width 0 height 0
click at [369, 354] on input "Select an option" at bounding box center [369, 357] width 12 height 12
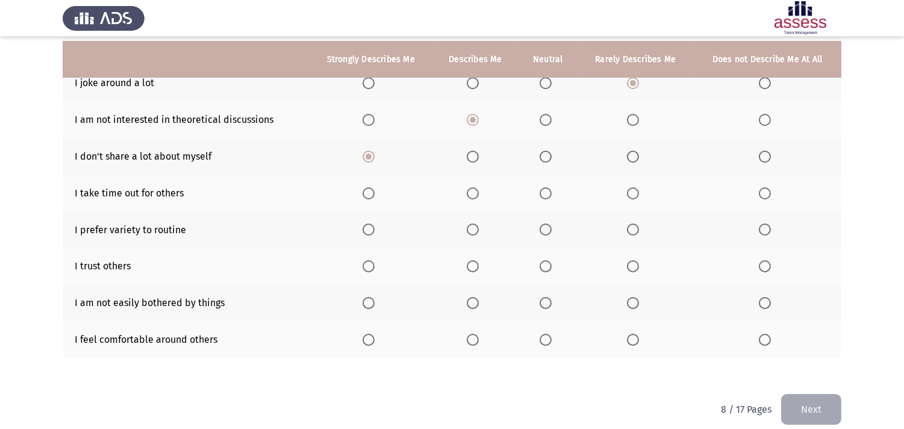
scroll to position [209, 0]
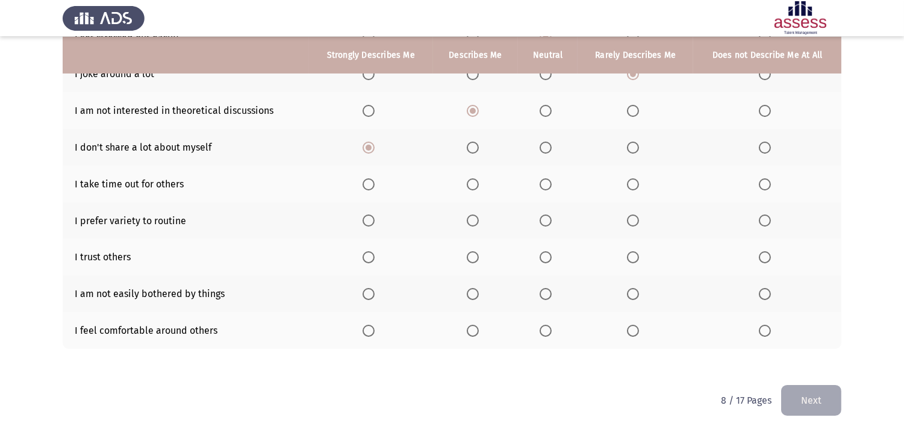
click at [631, 179] on span "Select an option" at bounding box center [633, 184] width 12 height 12
click at [631, 179] on input "Select an option" at bounding box center [633, 184] width 12 height 12
click at [547, 216] on span "Select an option" at bounding box center [546, 221] width 12 height 12
click at [547, 216] on input "Select an option" at bounding box center [546, 221] width 12 height 12
click at [470, 256] on span "Select an option" at bounding box center [473, 257] width 12 height 12
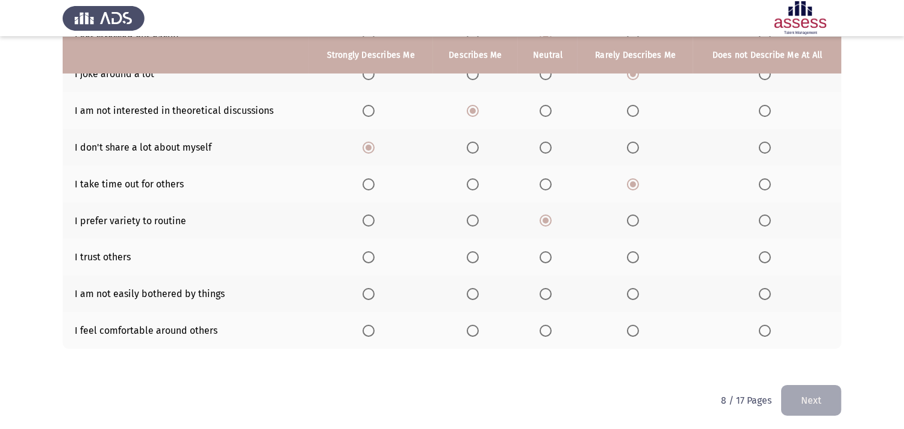
click at [470, 256] on input "Select an option" at bounding box center [473, 257] width 12 height 12
click at [635, 290] on span "Select an option" at bounding box center [633, 294] width 12 height 12
click at [635, 290] on input "Select an option" at bounding box center [633, 294] width 12 height 12
click at [540, 325] on span "Select an option" at bounding box center [546, 331] width 12 height 12
click at [540, 325] on input "Select an option" at bounding box center [546, 331] width 12 height 12
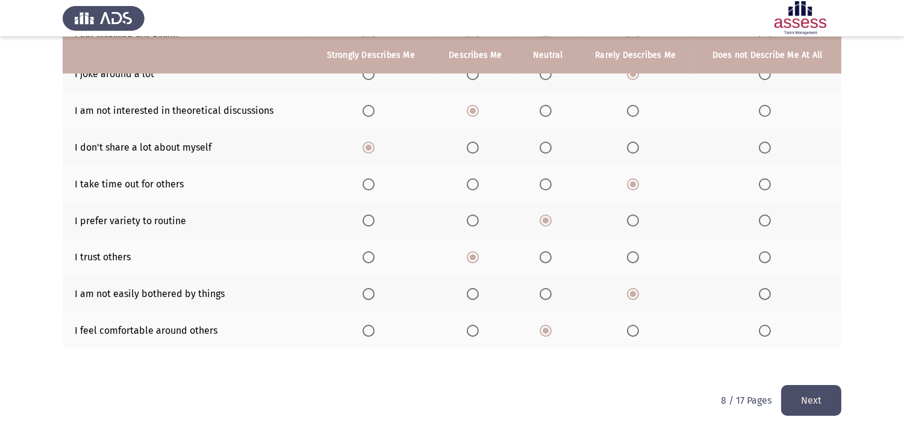
click at [815, 386] on button "Next" at bounding box center [812, 400] width 60 height 31
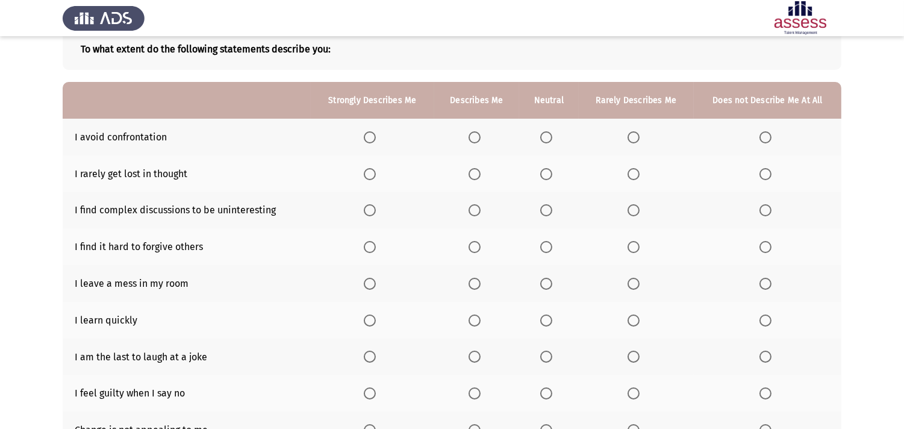
scroll to position [100, 0]
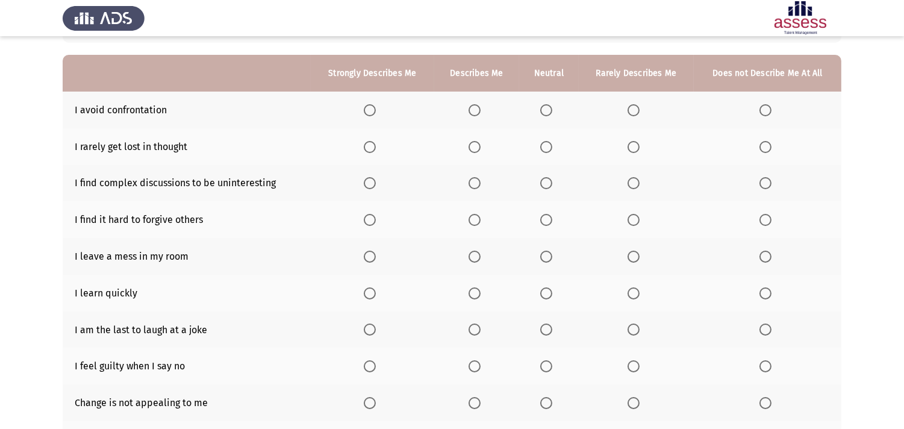
click at [766, 105] on span "Select an option" at bounding box center [766, 110] width 12 height 12
click at [766, 105] on input "Select an option" at bounding box center [766, 110] width 12 height 12
click at [473, 109] on span "Select an option" at bounding box center [475, 110] width 12 height 12
click at [473, 109] on input "Select an option" at bounding box center [475, 110] width 12 height 12
click at [547, 141] on span "Select an option" at bounding box center [546, 147] width 12 height 12
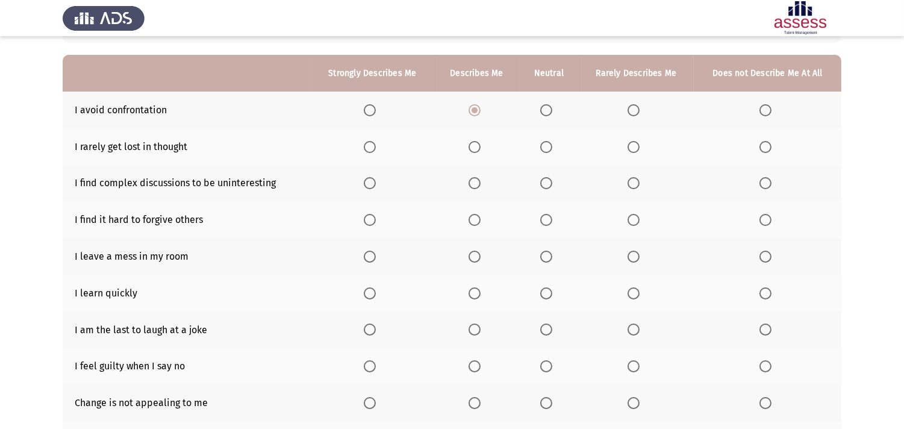
click at [547, 141] on input "Select an option" at bounding box center [546, 147] width 12 height 12
click at [634, 179] on span "Select an option" at bounding box center [634, 183] width 12 height 12
click at [634, 179] on input "Select an option" at bounding box center [634, 183] width 12 height 12
click at [472, 218] on span "Select an option" at bounding box center [475, 220] width 12 height 12
click at [472, 218] on input "Select an option" at bounding box center [475, 220] width 12 height 12
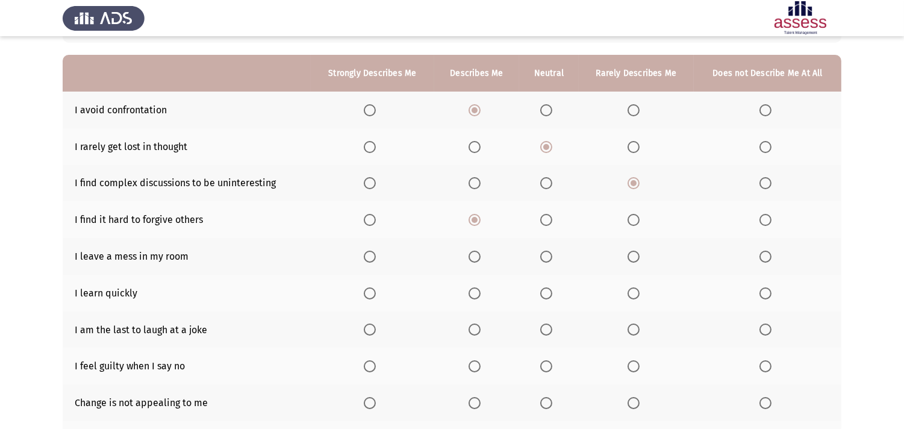
click at [371, 252] on span "Select an option" at bounding box center [370, 257] width 12 height 12
click at [371, 252] on input "Select an option" at bounding box center [370, 257] width 12 height 12
click at [633, 289] on span "Select an option" at bounding box center [634, 293] width 12 height 12
click at [633, 289] on input "Select an option" at bounding box center [634, 293] width 12 height 12
click at [634, 324] on span "Select an option" at bounding box center [634, 330] width 12 height 12
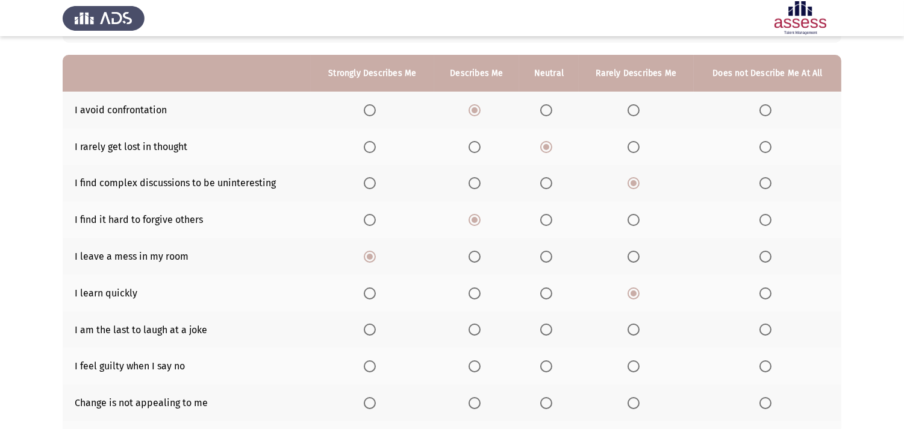
click at [634, 324] on input "Select an option" at bounding box center [634, 330] width 12 height 12
click at [474, 366] on span "Select an option" at bounding box center [475, 366] width 12 height 12
click at [474, 366] on input "Select an option" at bounding box center [475, 366] width 12 height 12
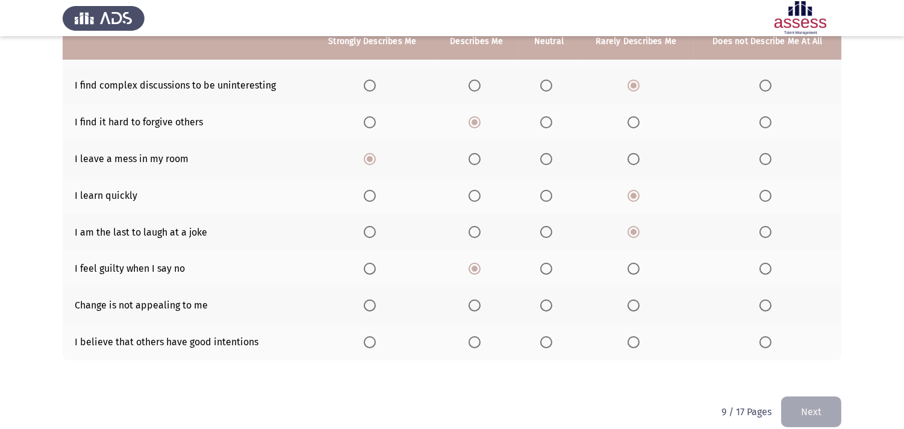
scroll to position [209, 0]
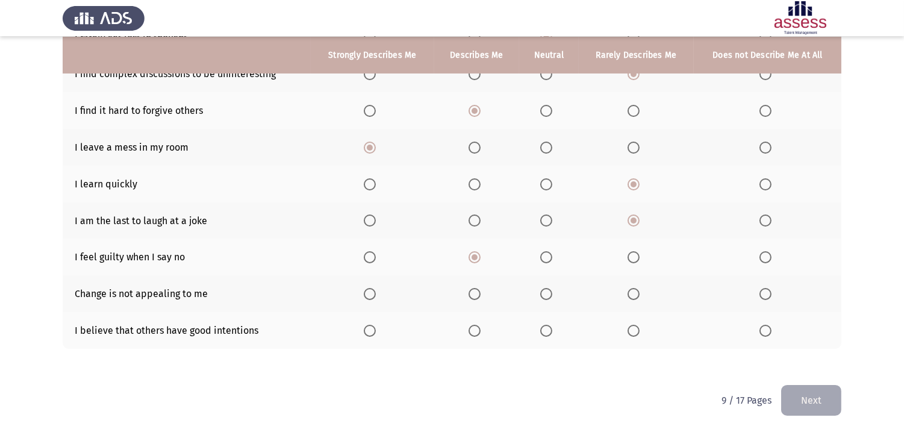
click at [768, 289] on span "Select an option" at bounding box center [766, 294] width 12 height 12
click at [768, 289] on input "Select an option" at bounding box center [766, 294] width 12 height 12
click at [369, 325] on span "Select an option" at bounding box center [370, 331] width 12 height 12
click at [369, 325] on input "Select an option" at bounding box center [370, 331] width 12 height 12
click at [813, 386] on button "Next" at bounding box center [812, 400] width 60 height 31
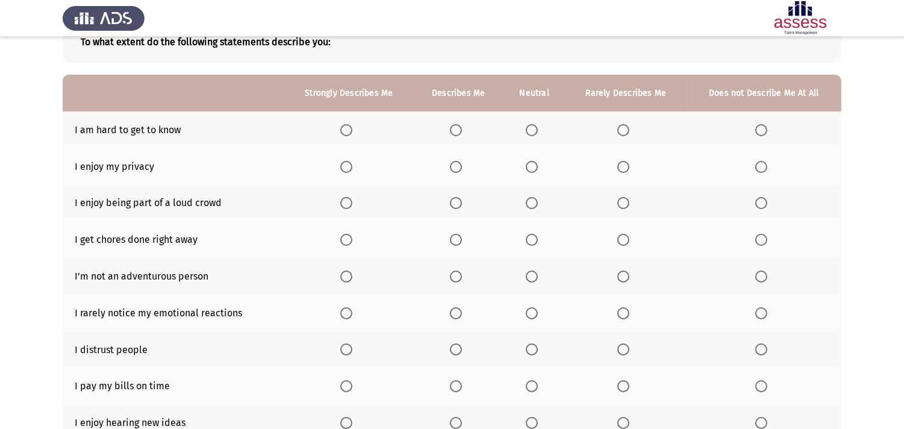
scroll to position [100, 0]
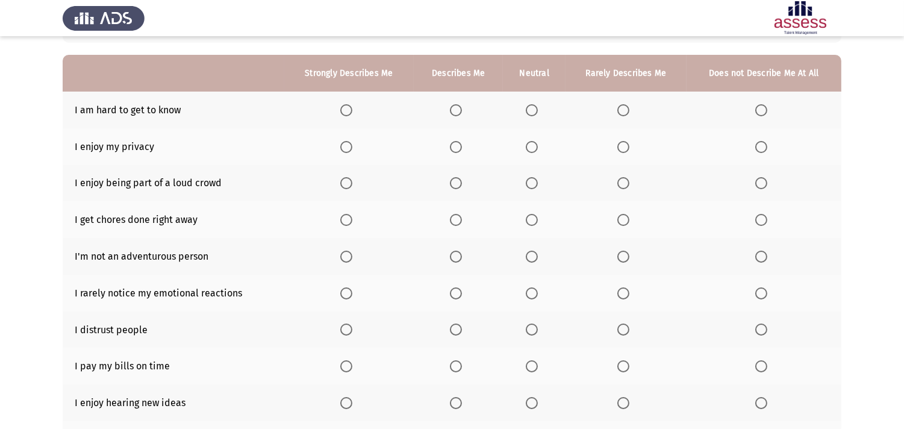
click at [350, 106] on span "Select an option" at bounding box center [346, 110] width 12 height 12
click at [350, 106] on input "Select an option" at bounding box center [346, 110] width 12 height 12
click at [531, 145] on span "Select an option" at bounding box center [532, 147] width 12 height 12
click at [531, 145] on input "Select an option" at bounding box center [532, 147] width 12 height 12
click at [627, 179] on span "Select an option" at bounding box center [624, 183] width 12 height 12
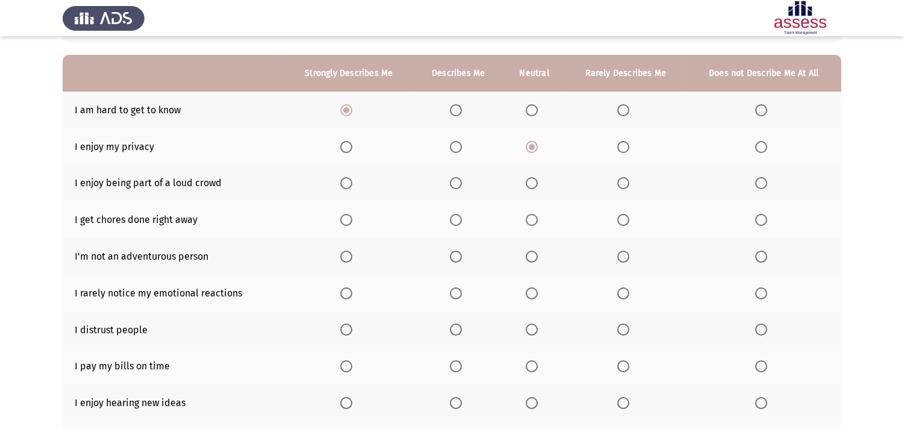
click at [627, 179] on input "Select an option" at bounding box center [624, 183] width 12 height 12
click at [528, 214] on span "Select an option" at bounding box center [532, 220] width 12 height 12
click at [528, 214] on input "Select an option" at bounding box center [532, 220] width 12 height 12
click at [763, 251] on span "Select an option" at bounding box center [762, 257] width 12 height 12
click at [763, 251] on input "Select an option" at bounding box center [762, 257] width 12 height 12
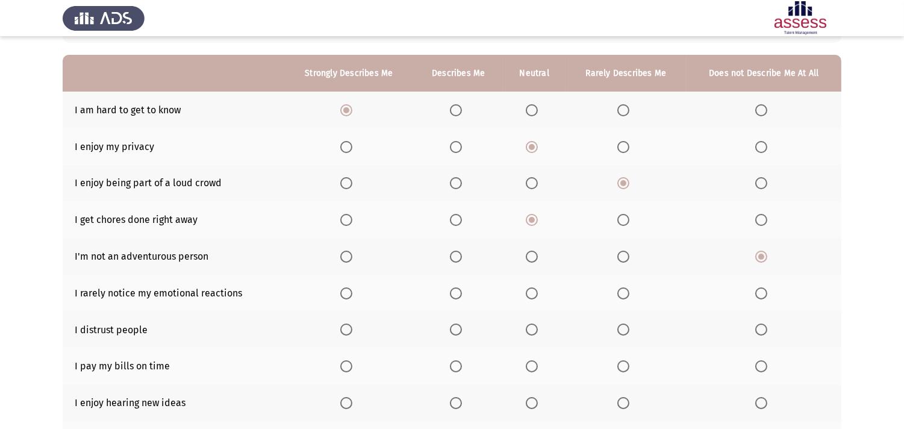
click at [624, 287] on span "Select an option" at bounding box center [624, 293] width 12 height 12
click at [624, 287] on input "Select an option" at bounding box center [624, 293] width 12 height 12
click at [531, 324] on span "Select an option" at bounding box center [532, 330] width 12 height 12
click at [531, 324] on input "Select an option" at bounding box center [532, 330] width 12 height 12
click at [455, 360] on span "Select an option" at bounding box center [456, 366] width 12 height 12
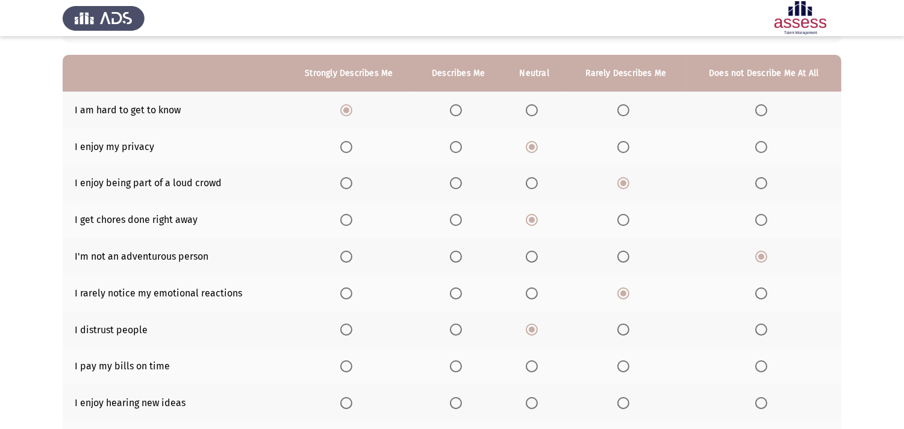
click at [455, 360] on input "Select an option" at bounding box center [456, 366] width 12 height 12
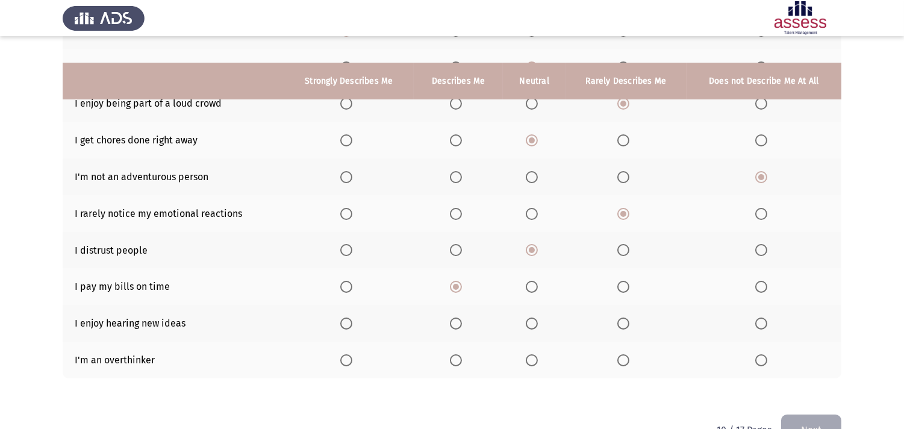
scroll to position [209, 0]
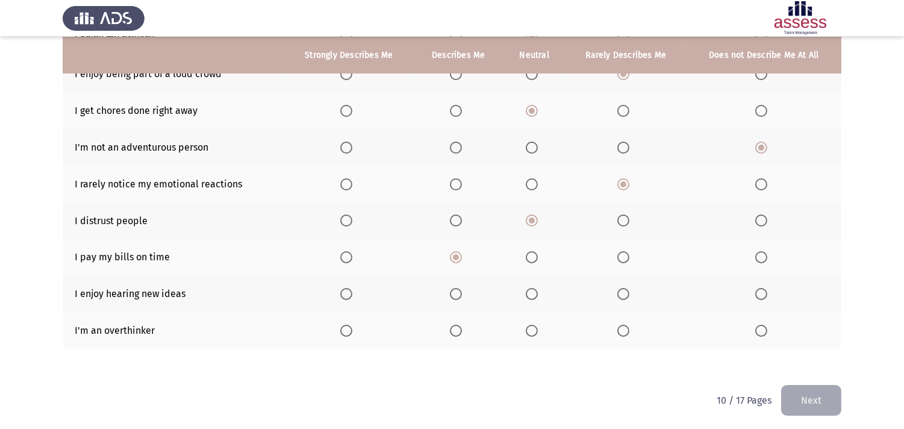
click at [622, 288] on span "Select an option" at bounding box center [624, 294] width 12 height 12
click at [622, 288] on input "Select an option" at bounding box center [624, 294] width 12 height 12
click at [527, 325] on span "Select an option" at bounding box center [532, 331] width 12 height 12
click at [527, 325] on input "Select an option" at bounding box center [532, 331] width 12 height 12
click at [816, 386] on button "Next" at bounding box center [812, 400] width 60 height 31
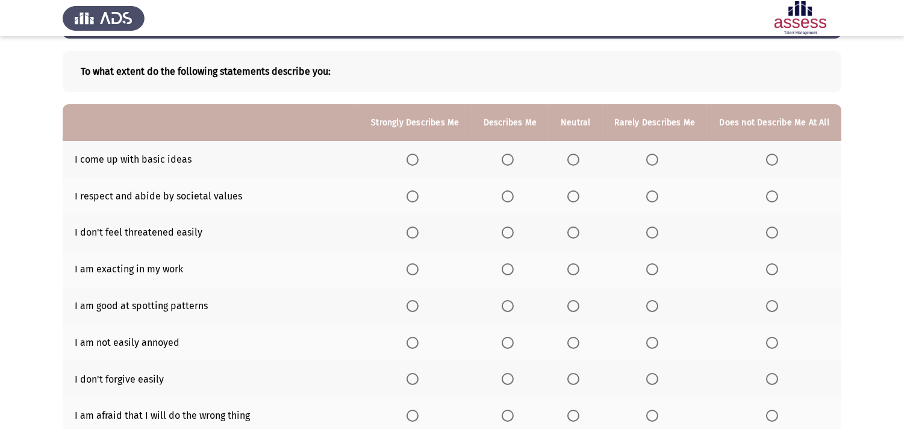
scroll to position [11, 0]
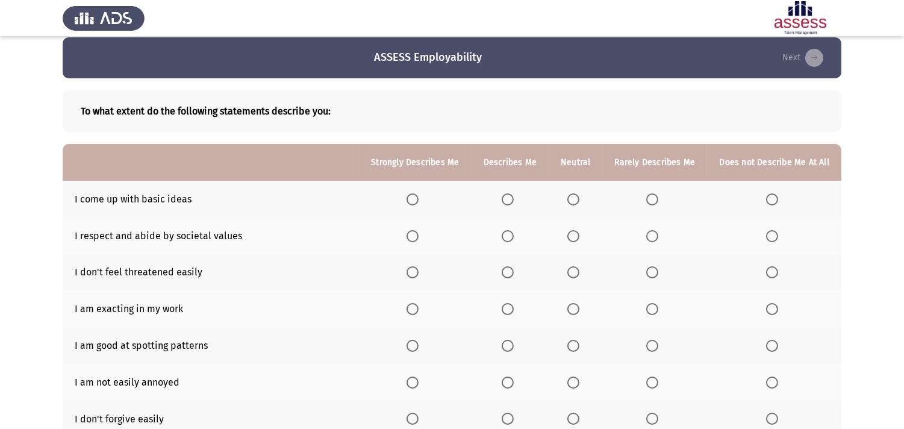
click at [653, 196] on span "Select an option" at bounding box center [653, 199] width 12 height 12
click at [653, 196] on input "Select an option" at bounding box center [653, 199] width 12 height 12
click at [573, 231] on span "Select an option" at bounding box center [574, 236] width 12 height 12
click at [573, 231] on input "Select an option" at bounding box center [574, 236] width 12 height 12
click at [417, 271] on span "Select an option" at bounding box center [413, 272] width 12 height 12
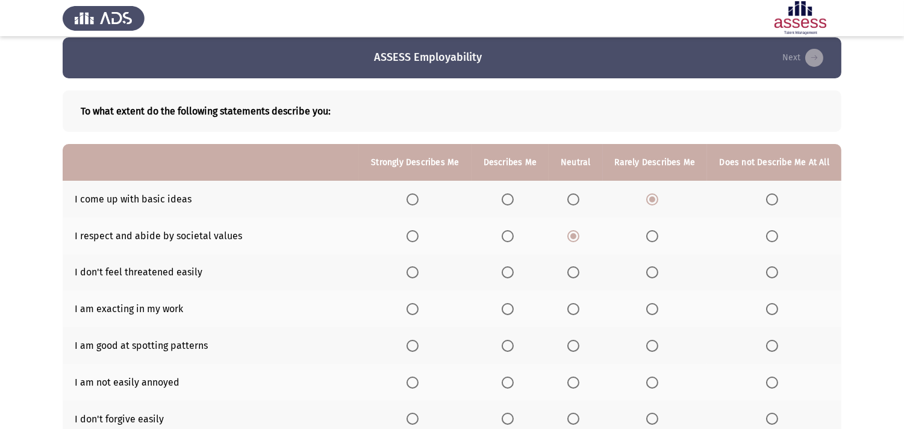
click at [417, 271] on input "Select an option" at bounding box center [413, 272] width 12 height 12
click at [653, 303] on span "Select an option" at bounding box center [653, 309] width 12 height 12
click at [653, 303] on input "Select an option" at bounding box center [653, 309] width 12 height 12
click at [769, 340] on span "Select an option" at bounding box center [772, 346] width 12 height 12
click at [769, 340] on input "Select an option" at bounding box center [772, 346] width 12 height 12
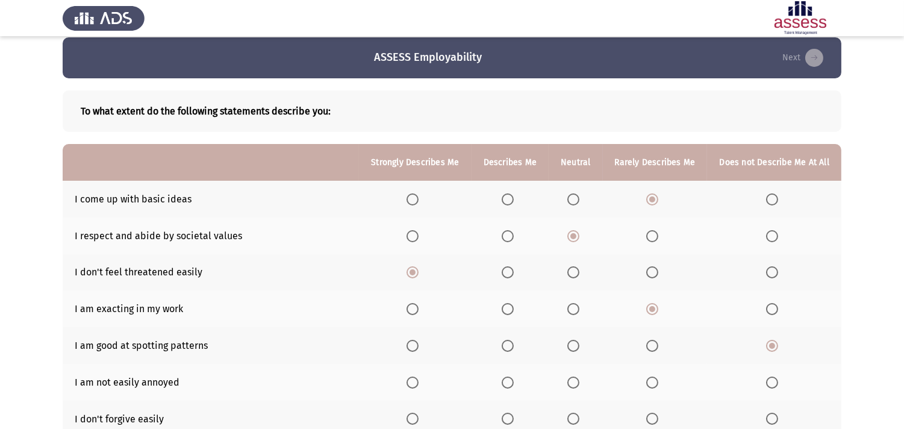
click at [511, 377] on span "Select an option" at bounding box center [508, 383] width 12 height 12
click at [511, 377] on input "Select an option" at bounding box center [508, 383] width 12 height 12
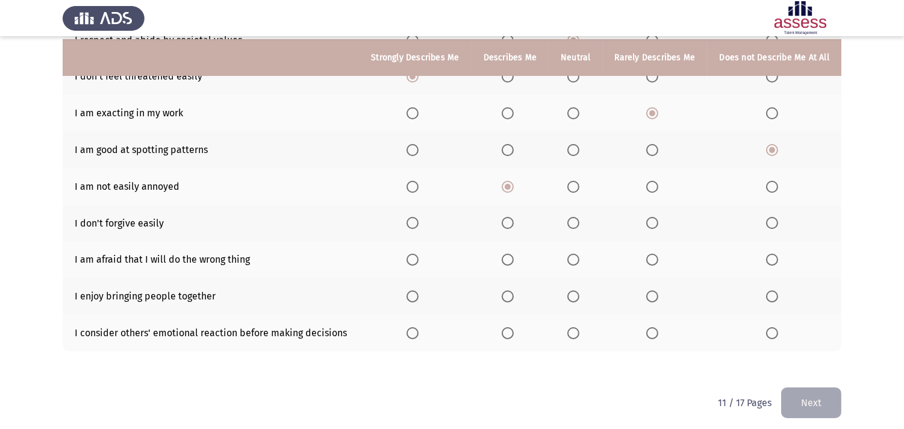
scroll to position [209, 0]
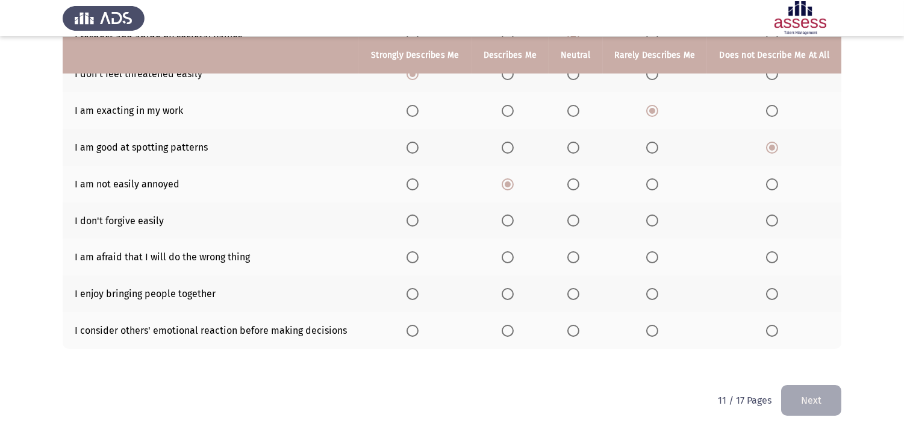
click at [571, 217] on span "Select an option" at bounding box center [574, 221] width 12 height 12
click at [571, 217] on input "Select an option" at bounding box center [574, 221] width 12 height 12
click at [412, 251] on span "Select an option" at bounding box center [413, 257] width 12 height 12
click at [412, 251] on input "Select an option" at bounding box center [413, 257] width 12 height 12
click at [575, 288] on span "Select an option" at bounding box center [574, 294] width 12 height 12
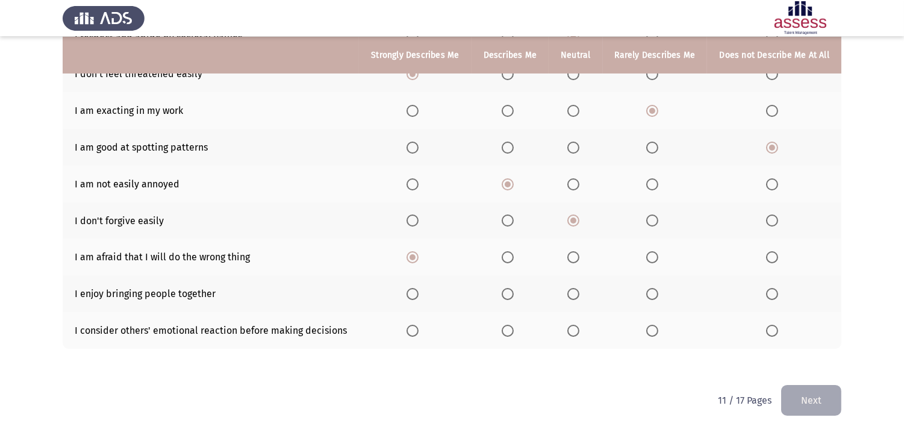
click at [575, 288] on input "Select an option" at bounding box center [574, 294] width 12 height 12
click at [657, 325] on span "Select an option" at bounding box center [653, 331] width 12 height 12
click at [657, 325] on input "Select an option" at bounding box center [653, 331] width 12 height 12
click at [815, 386] on button "Next" at bounding box center [812, 400] width 60 height 31
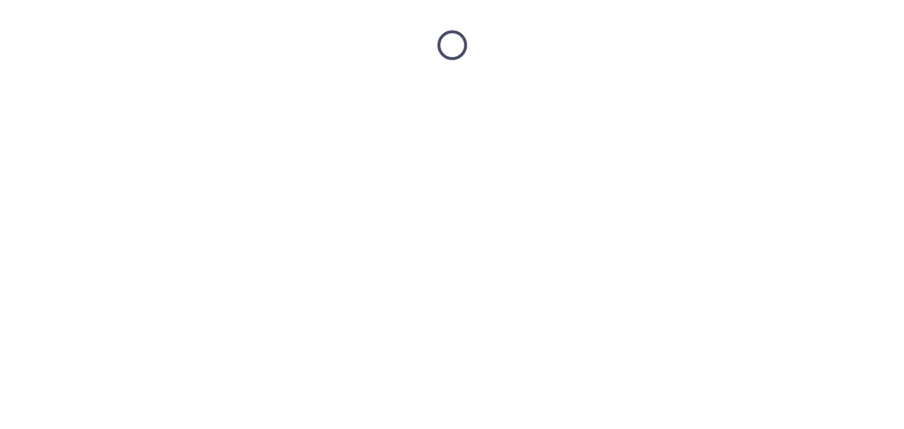
scroll to position [0, 0]
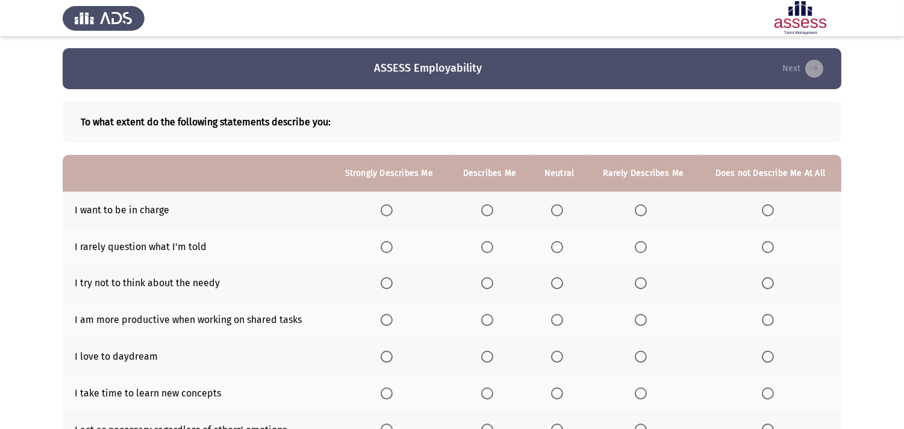
click at [642, 206] on span "Select an option" at bounding box center [641, 210] width 12 height 12
click at [642, 206] on input "Select an option" at bounding box center [641, 210] width 12 height 12
click at [557, 248] on span "Select an option" at bounding box center [557, 247] width 12 height 12
click at [557, 248] on input "Select an option" at bounding box center [557, 247] width 12 height 12
click at [387, 280] on span "Select an option" at bounding box center [387, 283] width 12 height 12
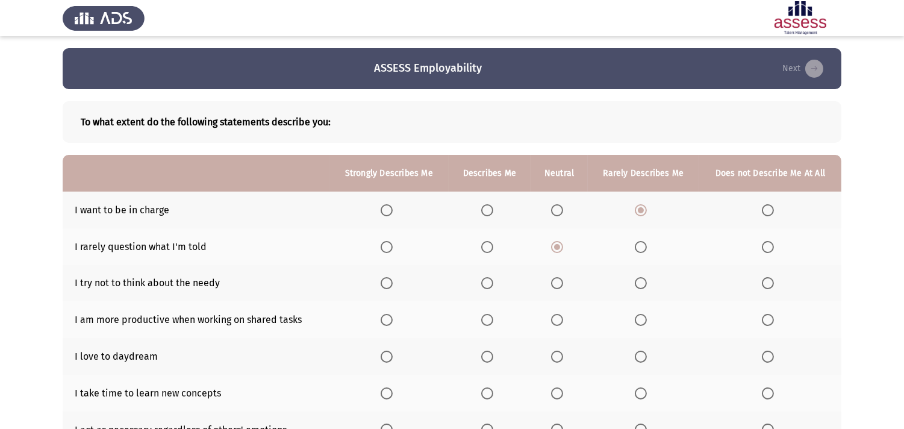
click at [387, 280] on input "Select an option" at bounding box center [387, 283] width 12 height 12
click at [772, 316] on span "Select an option" at bounding box center [768, 320] width 12 height 12
click at [772, 316] on input "Select an option" at bounding box center [768, 320] width 12 height 12
click at [639, 352] on span "Select an option" at bounding box center [641, 357] width 12 height 12
click at [639, 352] on input "Select an option" at bounding box center [641, 357] width 12 height 12
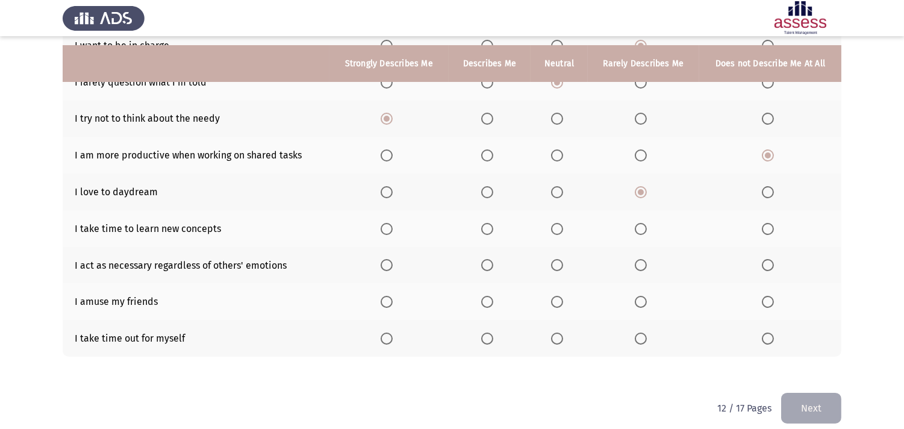
scroll to position [173, 0]
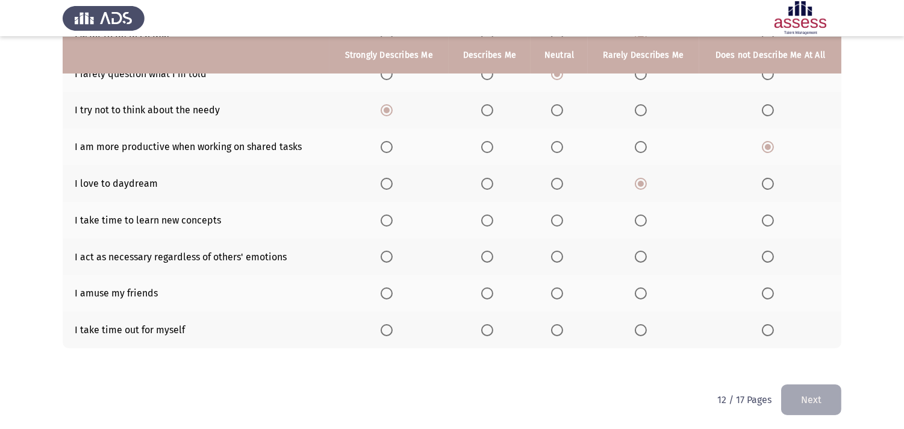
click at [557, 217] on span "Select an option" at bounding box center [557, 221] width 12 height 12
click at [557, 217] on input "Select an option" at bounding box center [557, 221] width 12 height 12
click at [389, 251] on span "Select an option" at bounding box center [387, 257] width 12 height 12
click at [389, 251] on input "Select an option" at bounding box center [387, 257] width 12 height 12
click at [562, 287] on span "Select an option" at bounding box center [557, 293] width 12 height 12
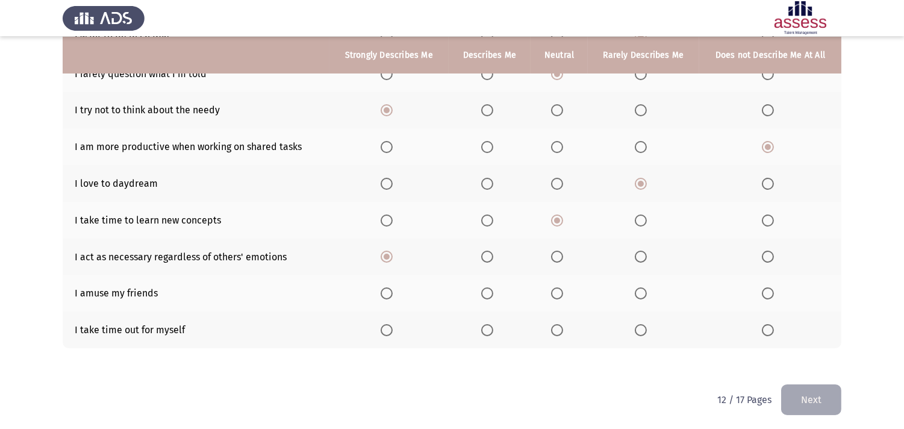
click at [562, 287] on input "Select an option" at bounding box center [557, 293] width 12 height 12
click at [643, 324] on span "Select an option" at bounding box center [641, 330] width 12 height 12
click at [643, 324] on input "Select an option" at bounding box center [641, 330] width 12 height 12
click at [821, 384] on button "Next" at bounding box center [812, 399] width 60 height 31
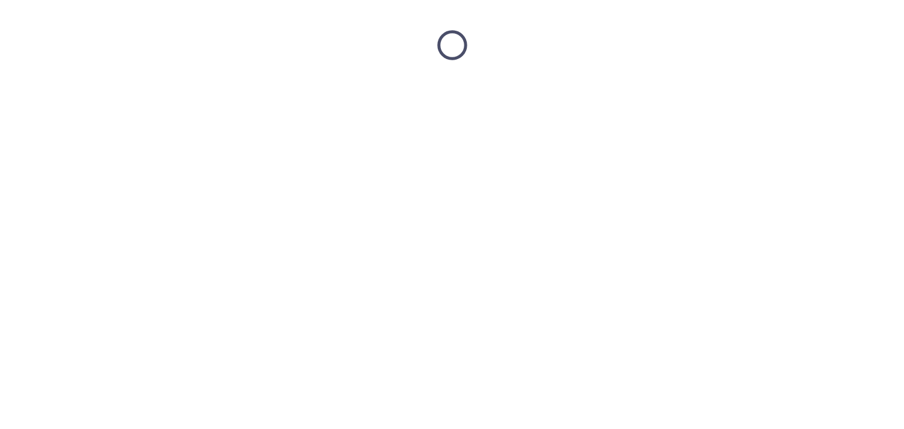
scroll to position [0, 0]
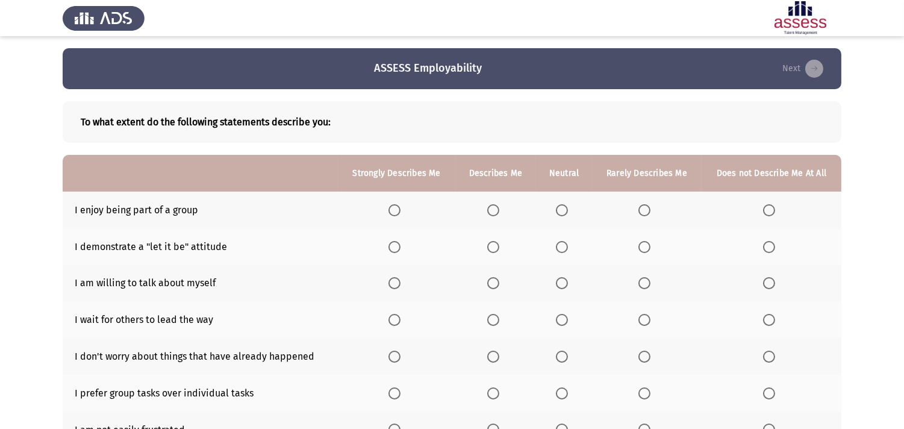
click at [559, 245] on span "Select an option" at bounding box center [562, 247] width 12 height 12
click at [559, 245] on input "Select an option" at bounding box center [562, 247] width 12 height 12
click at [492, 208] on span "Select an option" at bounding box center [493, 210] width 12 height 12
click at [492, 208] on input "Select an option" at bounding box center [493, 210] width 12 height 12
click at [392, 284] on span "Select an option" at bounding box center [395, 283] width 12 height 12
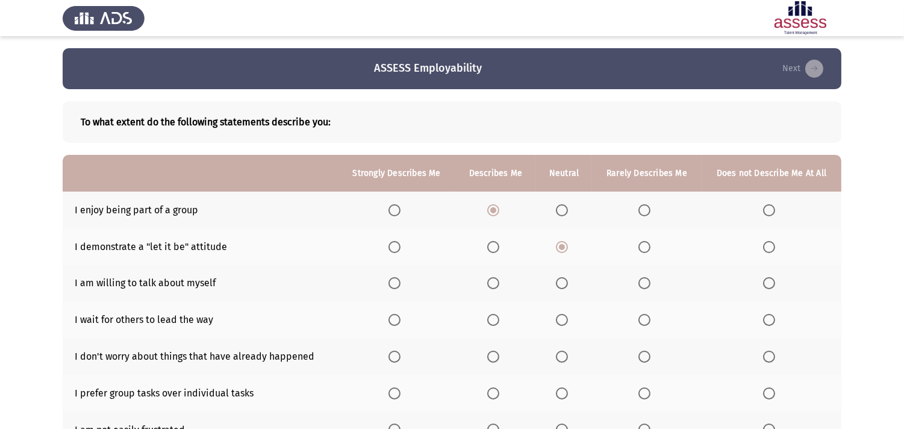
click at [392, 284] on input "Select an option" at bounding box center [395, 283] width 12 height 12
click at [563, 354] on span "Select an option" at bounding box center [562, 357] width 12 height 12
click at [563, 354] on input "Select an option" at bounding box center [562, 357] width 12 height 12
click at [644, 316] on span "Select an option" at bounding box center [645, 320] width 12 height 12
click at [644, 316] on input "Select an option" at bounding box center [645, 320] width 12 height 12
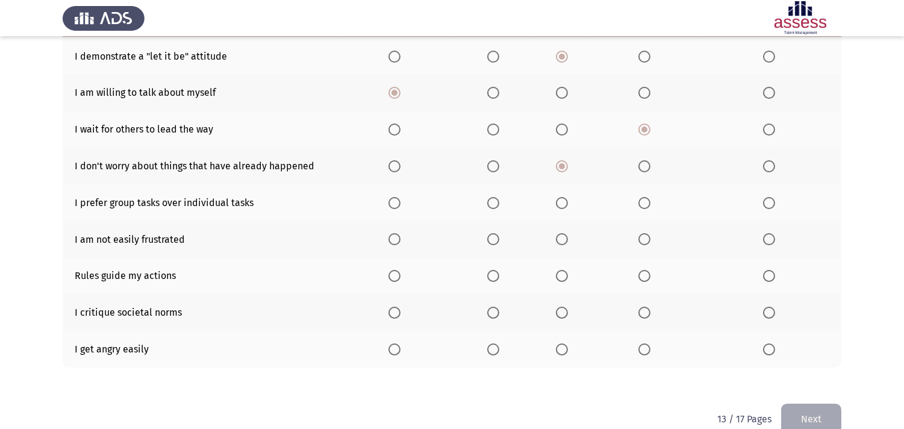
scroll to position [209, 0]
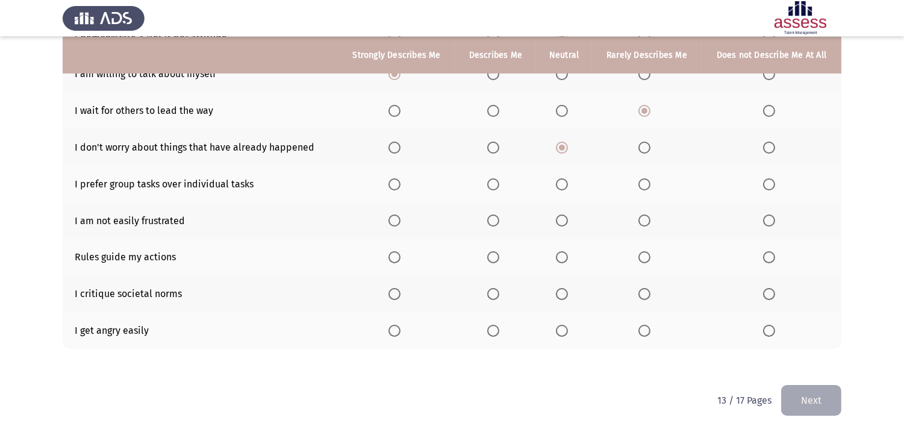
click at [491, 217] on span "Select an option" at bounding box center [493, 221] width 12 height 12
click at [491, 217] on input "Select an option" at bounding box center [493, 221] width 12 height 12
click at [396, 181] on span "Select an option" at bounding box center [395, 184] width 12 height 12
click at [396, 181] on input "Select an option" at bounding box center [395, 184] width 12 height 12
click at [642, 251] on span "Select an option" at bounding box center [645, 257] width 12 height 12
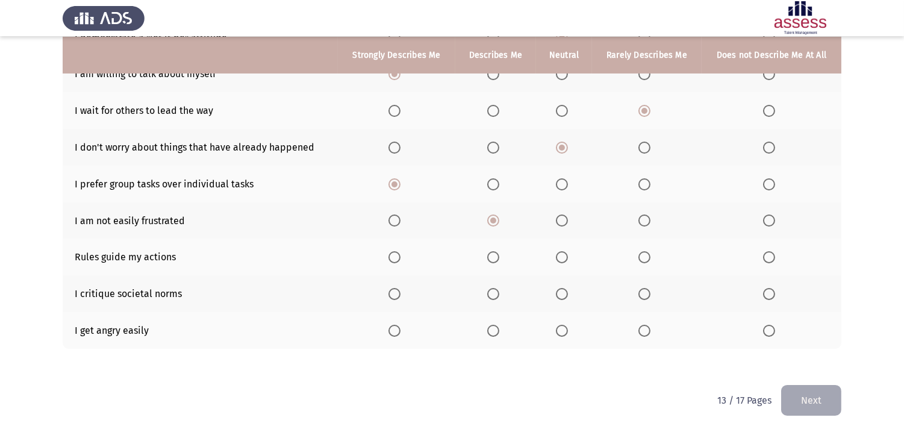
click at [642, 251] on input "Select an option" at bounding box center [645, 257] width 12 height 12
click at [765, 288] on span "Select an option" at bounding box center [769, 294] width 12 height 12
click at [765, 288] on input "Select an option" at bounding box center [769, 294] width 12 height 12
click at [492, 326] on span "Select an option" at bounding box center [493, 331] width 12 height 12
click at [492, 326] on input "Select an option" at bounding box center [493, 331] width 12 height 12
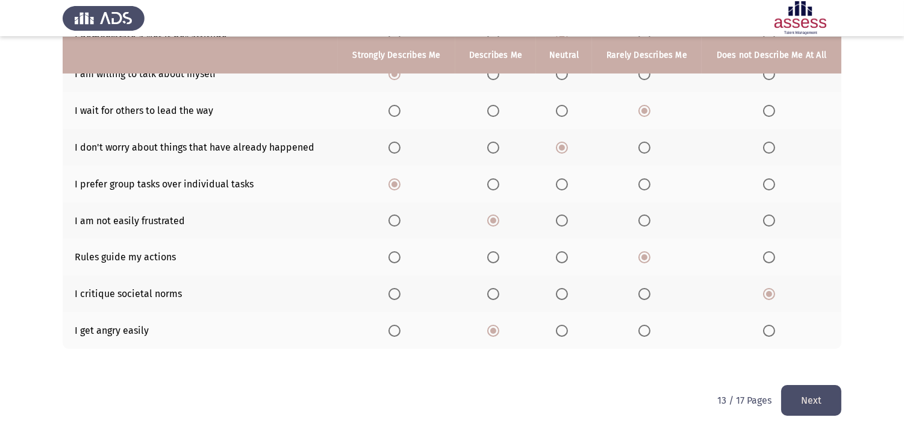
click at [822, 386] on button "Next" at bounding box center [812, 400] width 60 height 31
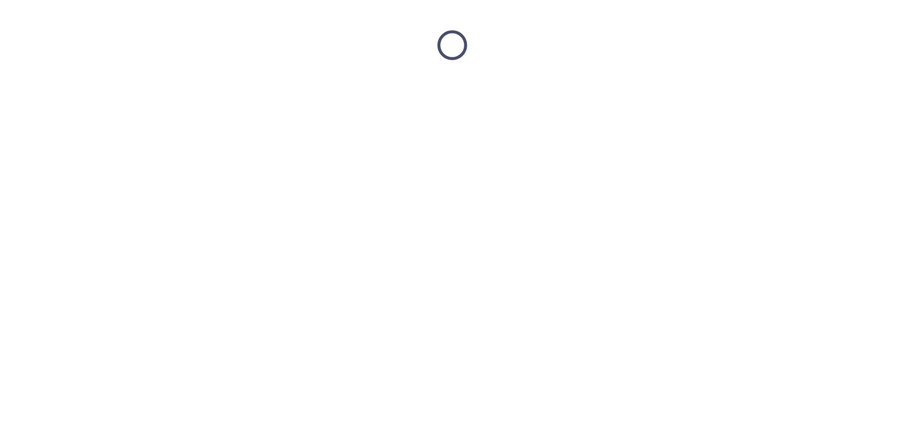
scroll to position [0, 0]
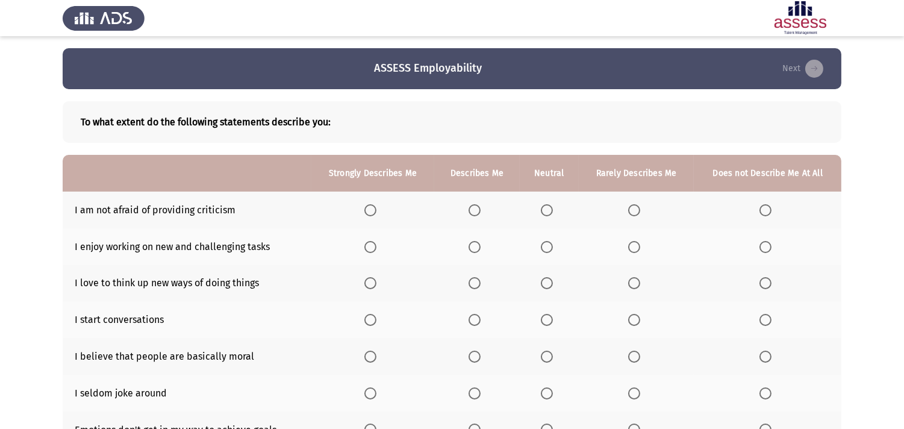
click at [545, 211] on span "Select an option" at bounding box center [547, 210] width 12 height 12
click at [545, 211] on input "Select an option" at bounding box center [547, 210] width 12 height 12
click at [473, 244] on span "Select an option" at bounding box center [475, 247] width 12 height 12
click at [473, 244] on input "Select an option" at bounding box center [475, 247] width 12 height 12
click at [368, 281] on span "Select an option" at bounding box center [371, 283] width 12 height 12
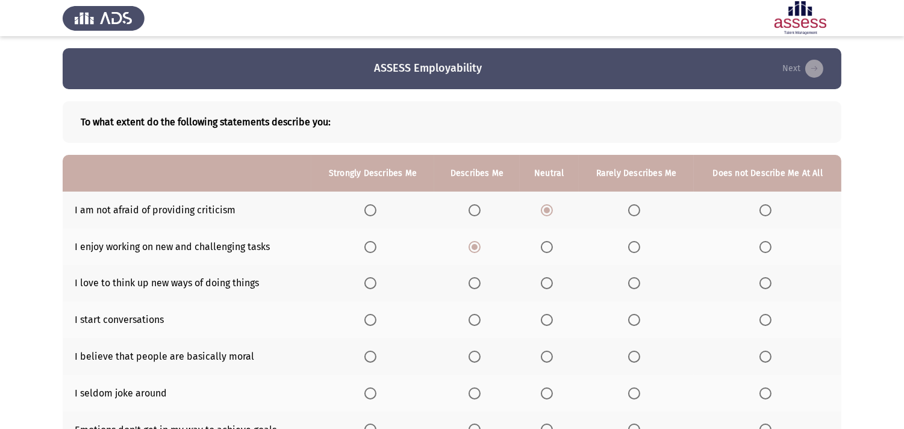
click at [368, 281] on input "Select an option" at bounding box center [371, 283] width 12 height 12
click at [550, 314] on span "Select an option" at bounding box center [547, 320] width 12 height 12
click at [550, 314] on input "Select an option" at bounding box center [547, 320] width 12 height 12
click at [637, 351] on span "Select an option" at bounding box center [634, 357] width 12 height 12
click at [637, 351] on input "Select an option" at bounding box center [634, 357] width 12 height 12
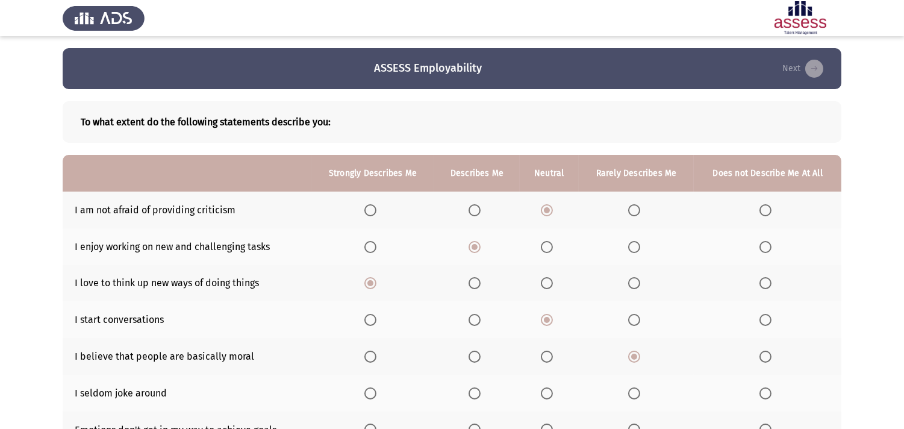
click at [636, 386] on span "Select an option" at bounding box center [634, 393] width 12 height 12
click at [636, 386] on input "Select an option" at bounding box center [634, 393] width 12 height 12
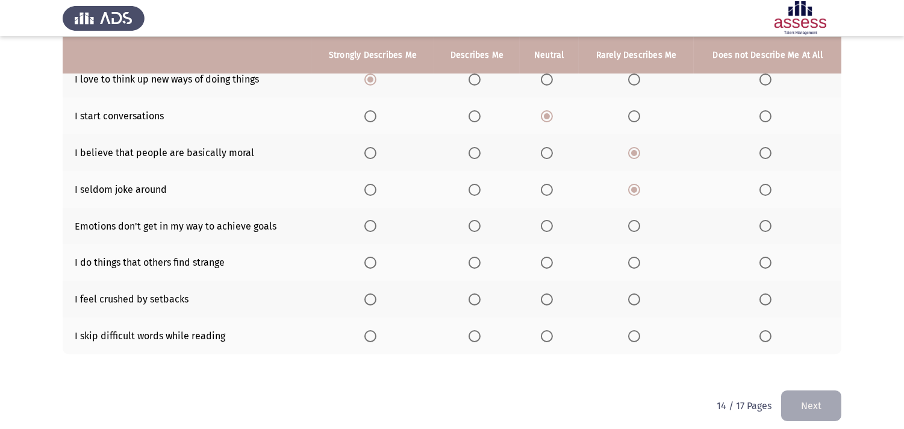
scroll to position [209, 0]
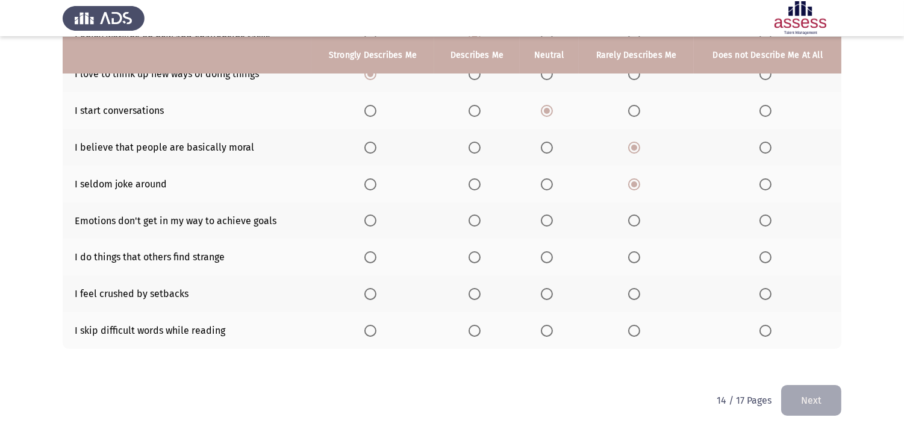
click at [474, 215] on span "Select an option" at bounding box center [475, 221] width 12 height 12
click at [474, 215] on input "Select an option" at bounding box center [475, 221] width 12 height 12
click at [545, 251] on span "Select an option" at bounding box center [547, 257] width 12 height 12
click at [545, 251] on input "Select an option" at bounding box center [547, 257] width 12 height 12
click at [767, 288] on span "Select an option" at bounding box center [766, 294] width 12 height 12
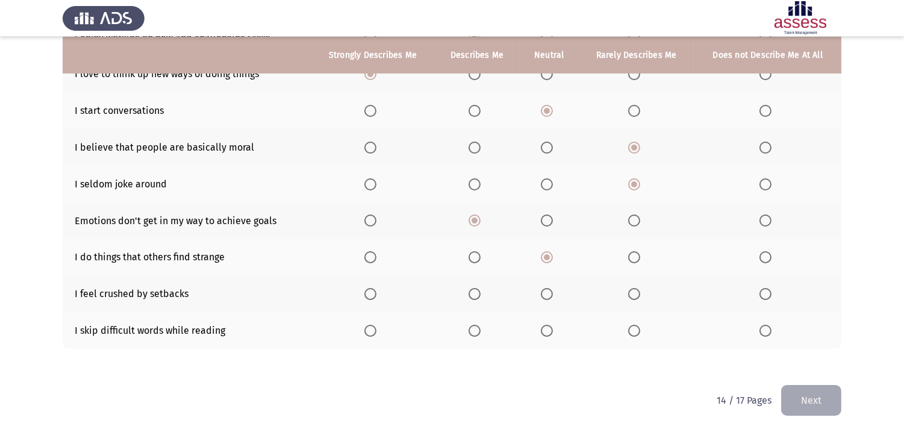
click at [767, 288] on input "Select an option" at bounding box center [766, 294] width 12 height 12
click at [369, 327] on span "Select an option" at bounding box center [371, 331] width 12 height 12
click at [369, 327] on input "Select an option" at bounding box center [371, 331] width 12 height 12
click at [822, 385] on button "Next" at bounding box center [812, 400] width 60 height 31
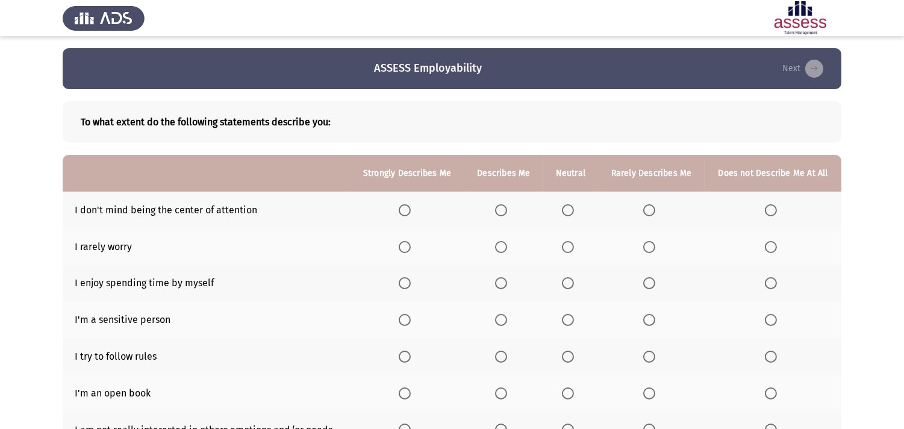
click at [650, 210] on span "Select an option" at bounding box center [650, 210] width 0 height 0
click at [650, 209] on input "Select an option" at bounding box center [650, 210] width 12 height 12
click at [507, 245] on span "Select an option" at bounding box center [501, 247] width 12 height 12
click at [507, 245] on input "Select an option" at bounding box center [501, 247] width 12 height 12
click at [564, 279] on span "Select an option" at bounding box center [568, 283] width 12 height 12
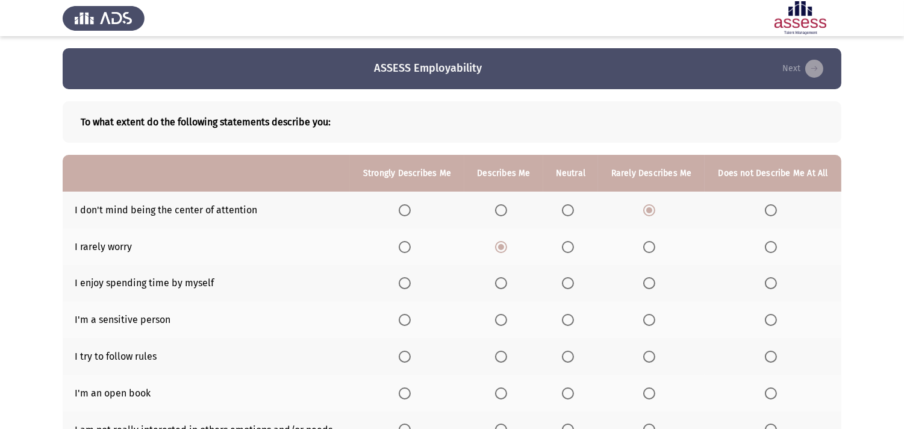
click at [564, 279] on input "Select an option" at bounding box center [568, 283] width 12 height 12
click at [647, 316] on span "Select an option" at bounding box center [650, 320] width 12 height 12
click at [647, 316] on input "Select an option" at bounding box center [650, 320] width 12 height 12
click at [774, 352] on span "Select an option" at bounding box center [771, 357] width 12 height 12
click at [774, 352] on input "Select an option" at bounding box center [771, 357] width 12 height 12
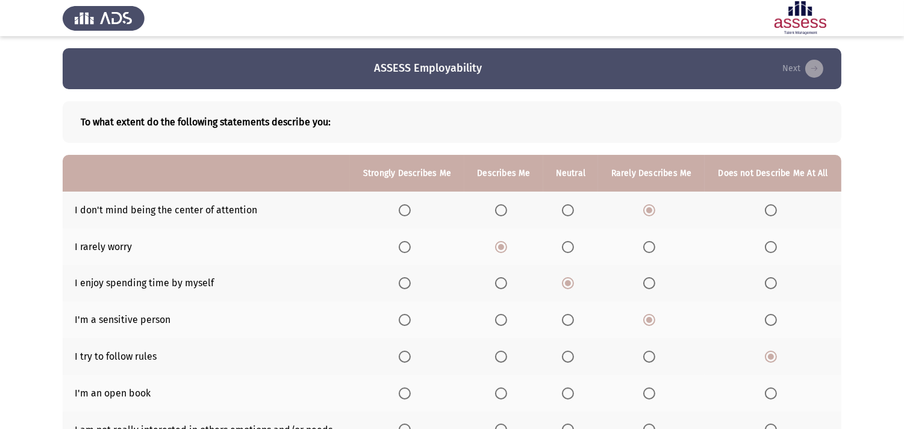
click at [649, 386] on span "Select an option" at bounding box center [650, 393] width 12 height 12
click at [649, 386] on input "Select an option" at bounding box center [650, 393] width 12 height 12
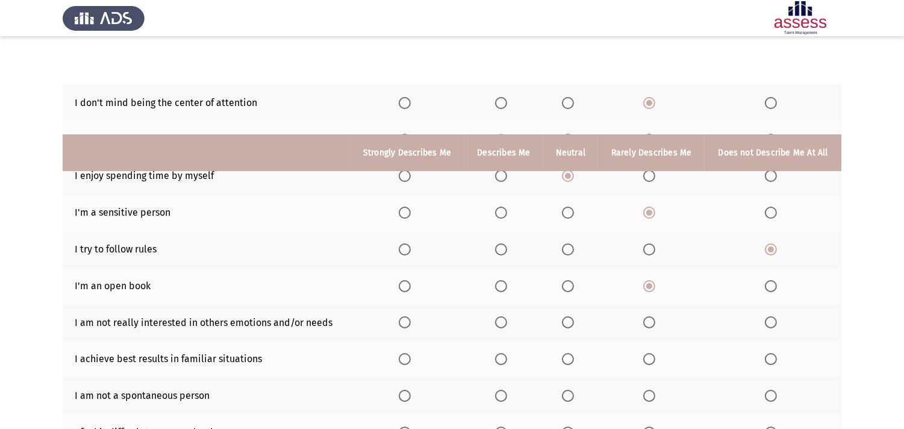
scroll to position [209, 0]
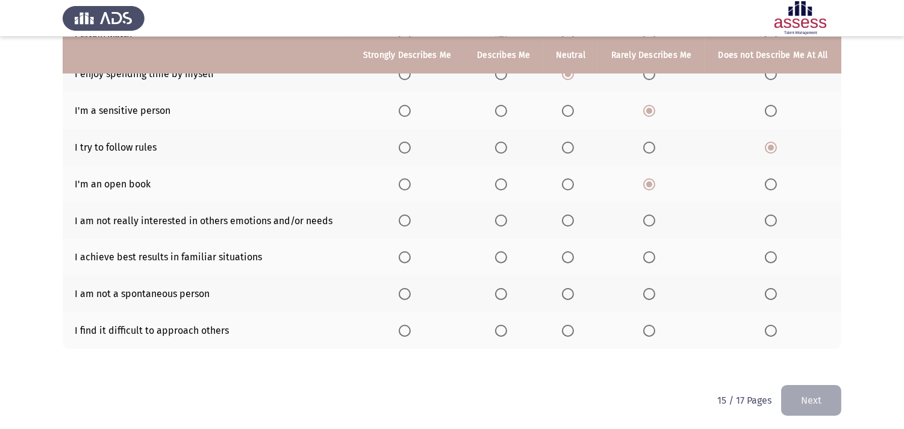
click at [501, 221] on span "Select an option" at bounding box center [501, 221] width 0 height 0
click at [503, 218] on input "Select an option" at bounding box center [501, 221] width 12 height 12
click at [406, 251] on span "Select an option" at bounding box center [405, 257] width 12 height 12
click at [406, 251] on input "Select an option" at bounding box center [405, 257] width 12 height 12
click at [572, 288] on span "Select an option" at bounding box center [568, 294] width 12 height 12
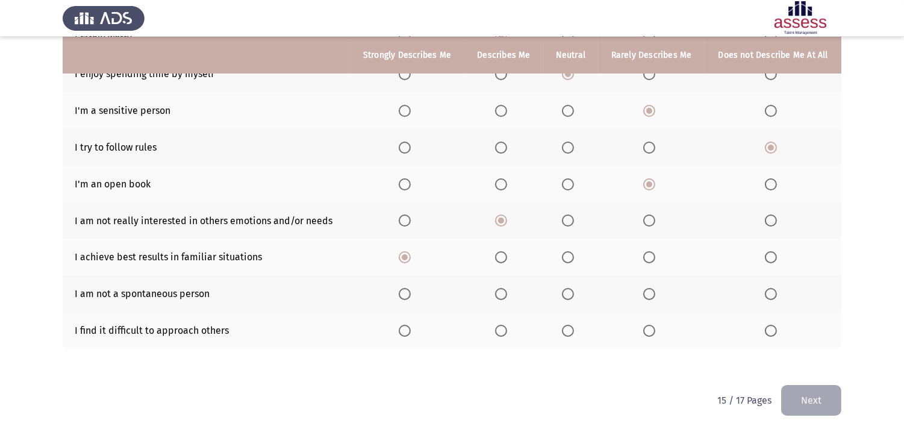
click at [572, 288] on input "Select an option" at bounding box center [568, 294] width 12 height 12
click at [499, 325] on span "Select an option" at bounding box center [501, 331] width 12 height 12
click at [499, 325] on input "Select an option" at bounding box center [501, 331] width 12 height 12
click at [499, 325] on span "Select an option" at bounding box center [501, 331] width 12 height 12
click at [499, 325] on input "Select an option" at bounding box center [501, 331] width 12 height 12
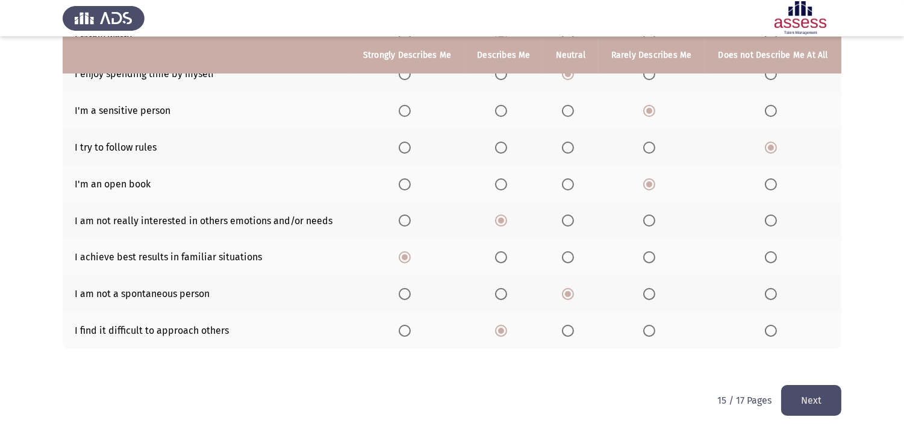
click at [802, 385] on button "Next" at bounding box center [812, 400] width 60 height 31
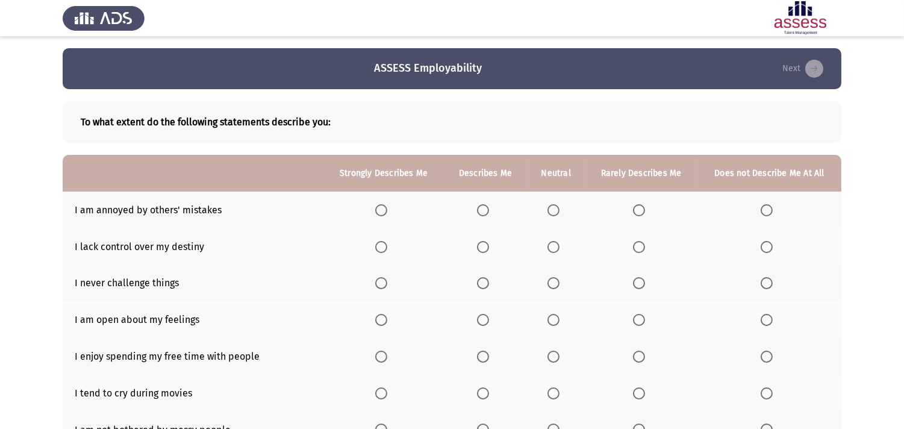
click at [383, 205] on span "Select an option" at bounding box center [381, 210] width 12 height 12
click at [383, 205] on input "Select an option" at bounding box center [381, 210] width 12 height 12
click at [557, 280] on span "Select an option" at bounding box center [554, 283] width 12 height 12
click at [557, 280] on input "Select an option" at bounding box center [554, 283] width 12 height 12
click at [645, 316] on span "Select an option" at bounding box center [639, 320] width 12 height 12
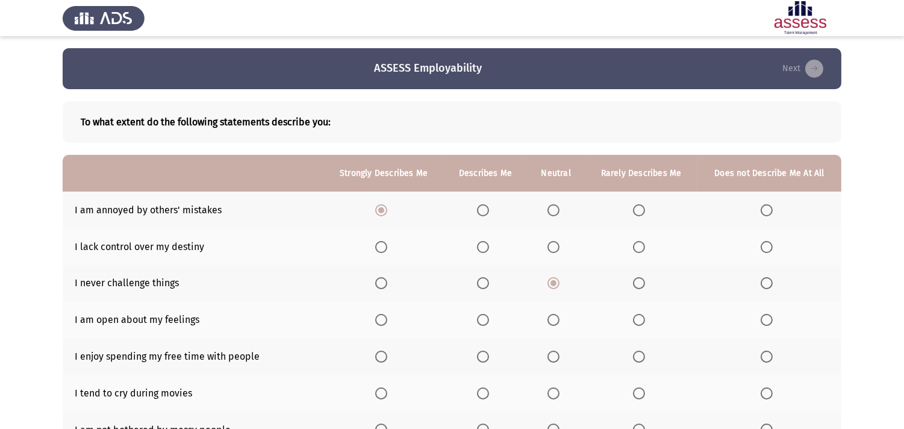
click at [645, 316] on input "Select an option" at bounding box center [639, 320] width 12 height 12
click at [763, 386] on span "Select an option" at bounding box center [767, 393] width 12 height 12
click at [763, 386] on input "Select an option" at bounding box center [767, 393] width 12 height 12
click at [554, 359] on span "Select an option" at bounding box center [554, 357] width 12 height 12
click at [554, 359] on input "Select an option" at bounding box center [554, 357] width 12 height 12
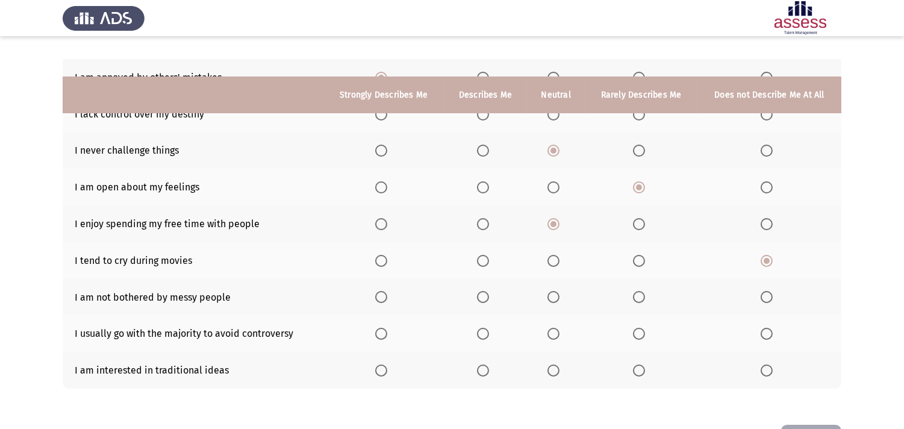
scroll to position [173, 0]
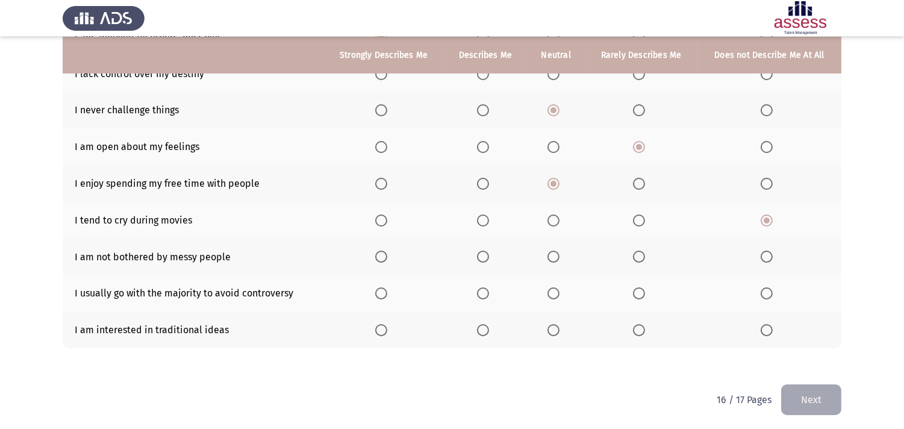
click at [478, 220] on span "Select an option" at bounding box center [483, 221] width 12 height 12
click at [478, 220] on input "Select an option" at bounding box center [483, 221] width 12 height 12
click at [556, 251] on span "Select an option" at bounding box center [554, 257] width 12 height 12
click at [556, 251] on input "Select an option" at bounding box center [554, 257] width 12 height 12
click at [637, 287] on span "Select an option" at bounding box center [639, 293] width 12 height 12
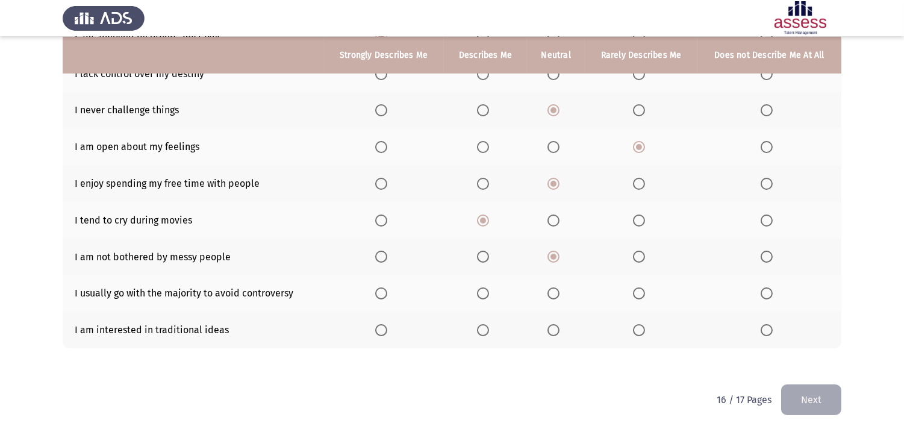
click at [637, 287] on input "Select an option" at bounding box center [639, 293] width 12 height 12
click at [380, 328] on span "Select an option" at bounding box center [381, 330] width 12 height 12
click at [380, 328] on input "Select an option" at bounding box center [381, 330] width 12 height 12
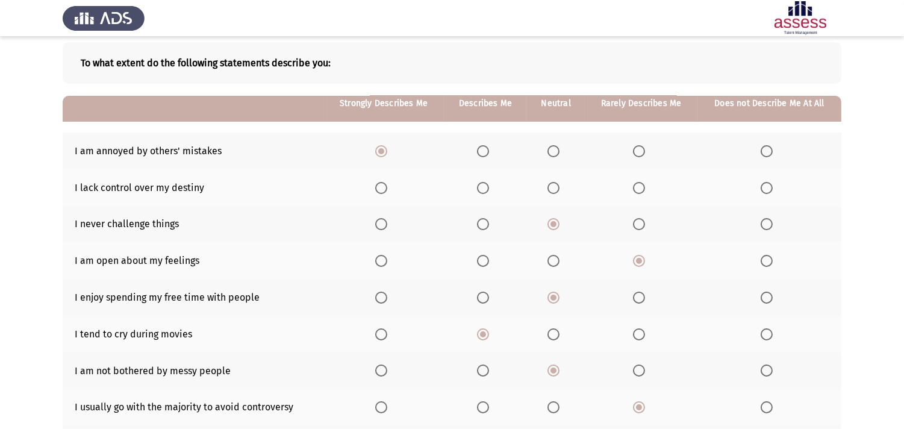
scroll to position [6, 0]
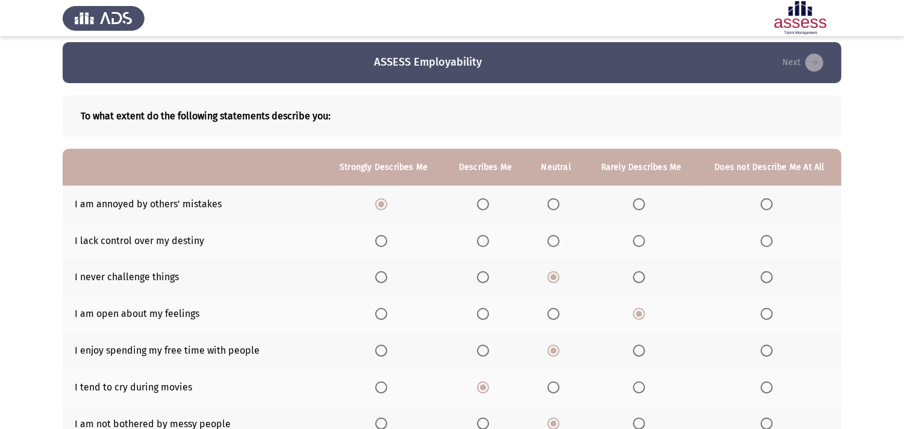
click at [640, 242] on span "Select an option" at bounding box center [639, 241] width 12 height 12
click at [640, 242] on input "Select an option" at bounding box center [639, 241] width 12 height 12
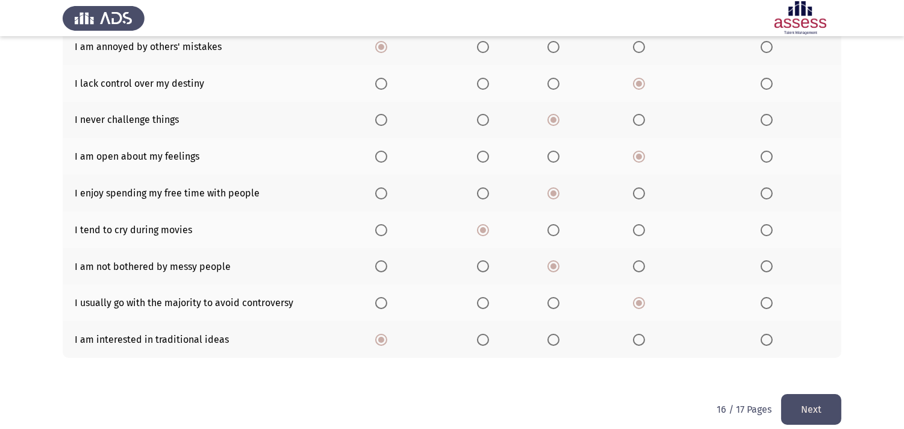
scroll to position [173, 0]
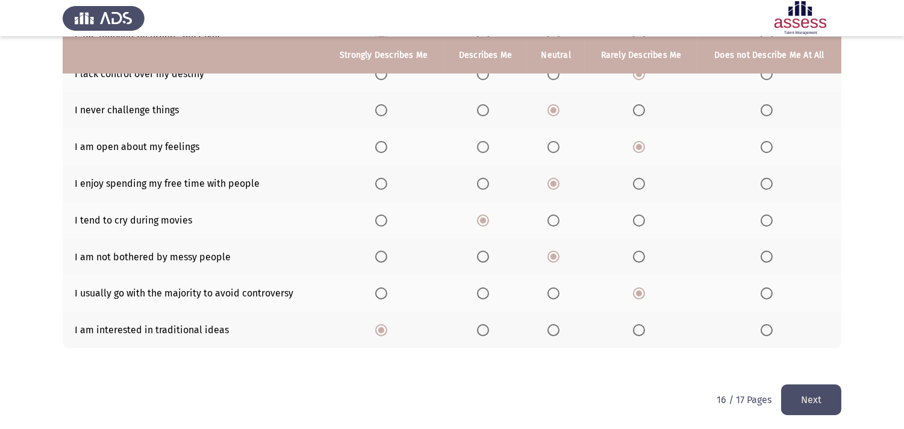
click at [804, 384] on button "Next" at bounding box center [812, 399] width 60 height 31
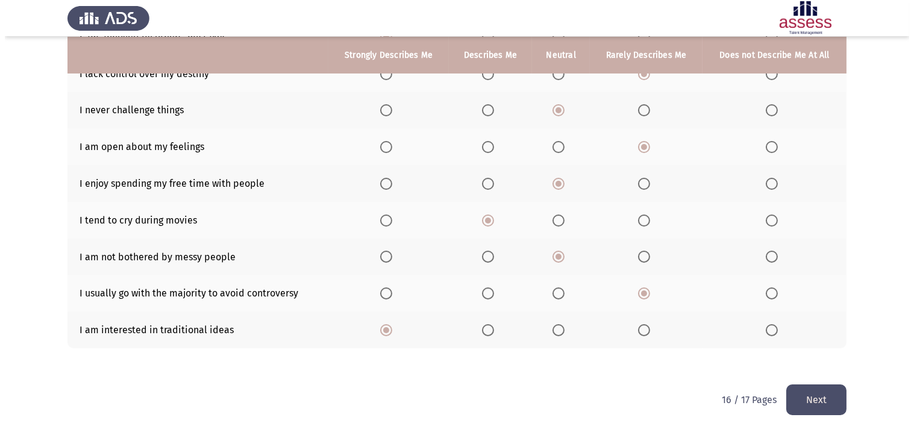
scroll to position [0, 0]
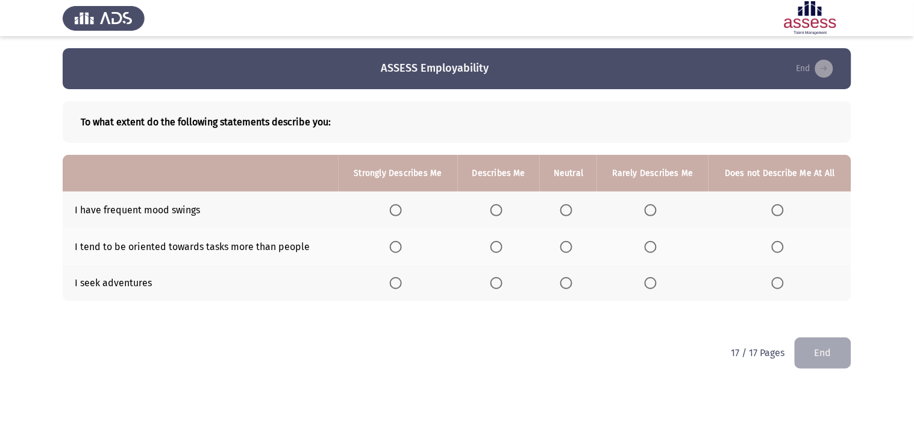
click at [498, 205] on span "Select an option" at bounding box center [496, 210] width 12 height 12
click at [498, 205] on input "Select an option" at bounding box center [496, 210] width 12 height 12
click at [653, 245] on span "Select an option" at bounding box center [651, 247] width 12 height 12
click at [653, 245] on input "Select an option" at bounding box center [651, 247] width 12 height 12
click at [399, 278] on span "Select an option" at bounding box center [396, 283] width 12 height 12
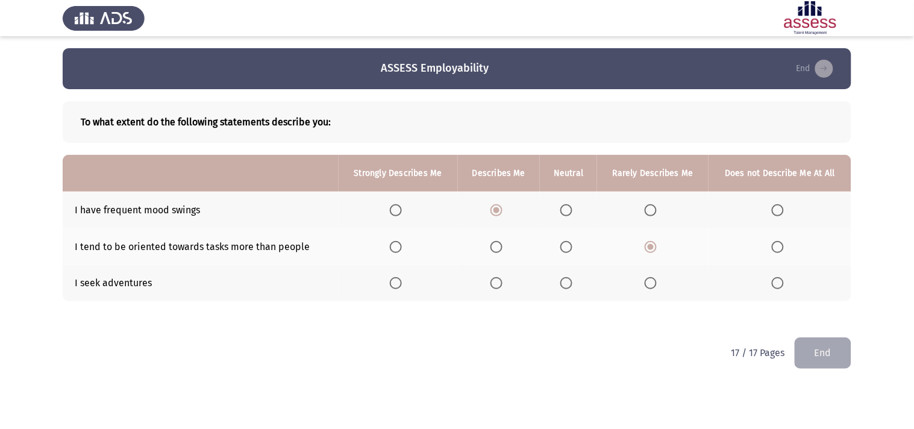
click at [399, 278] on input "Select an option" at bounding box center [396, 283] width 12 height 12
click at [817, 340] on button "End" at bounding box center [823, 352] width 57 height 31
